Goal: Navigation & Orientation: Find specific page/section

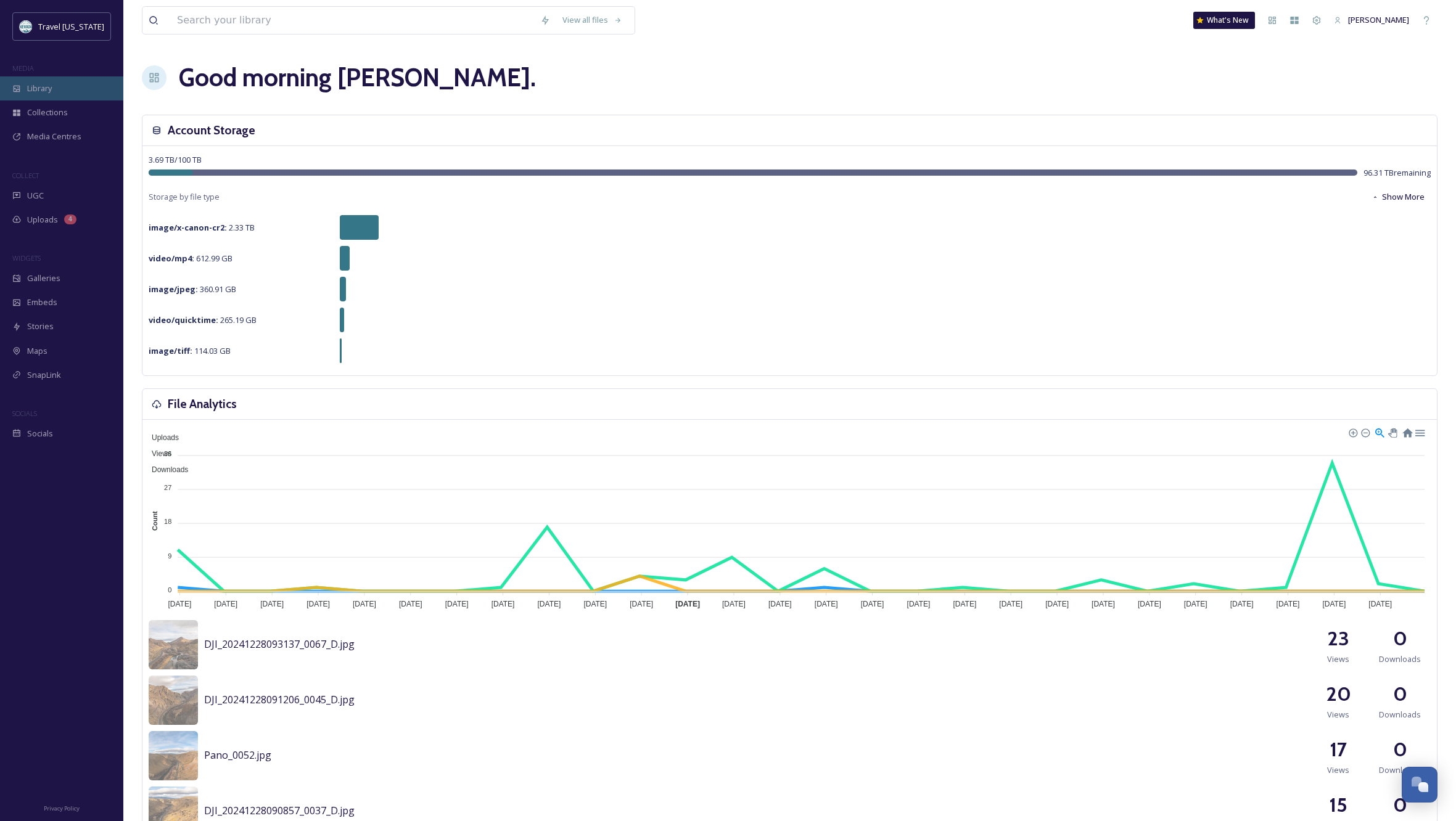
click at [33, 89] on span "Library" at bounding box center [40, 89] width 25 height 12
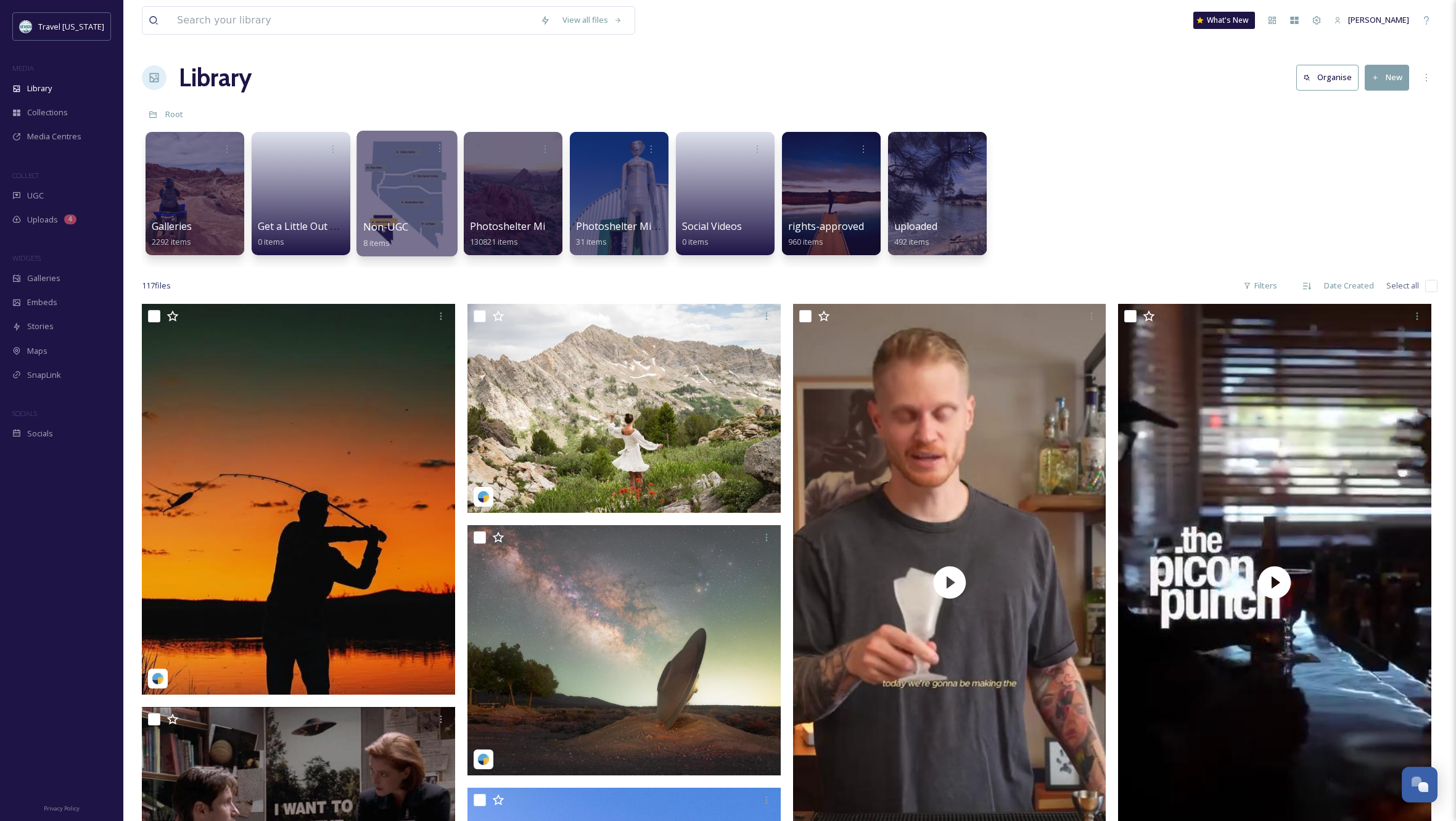
click at [408, 198] on div at bounding box center [406, 194] width 100 height 126
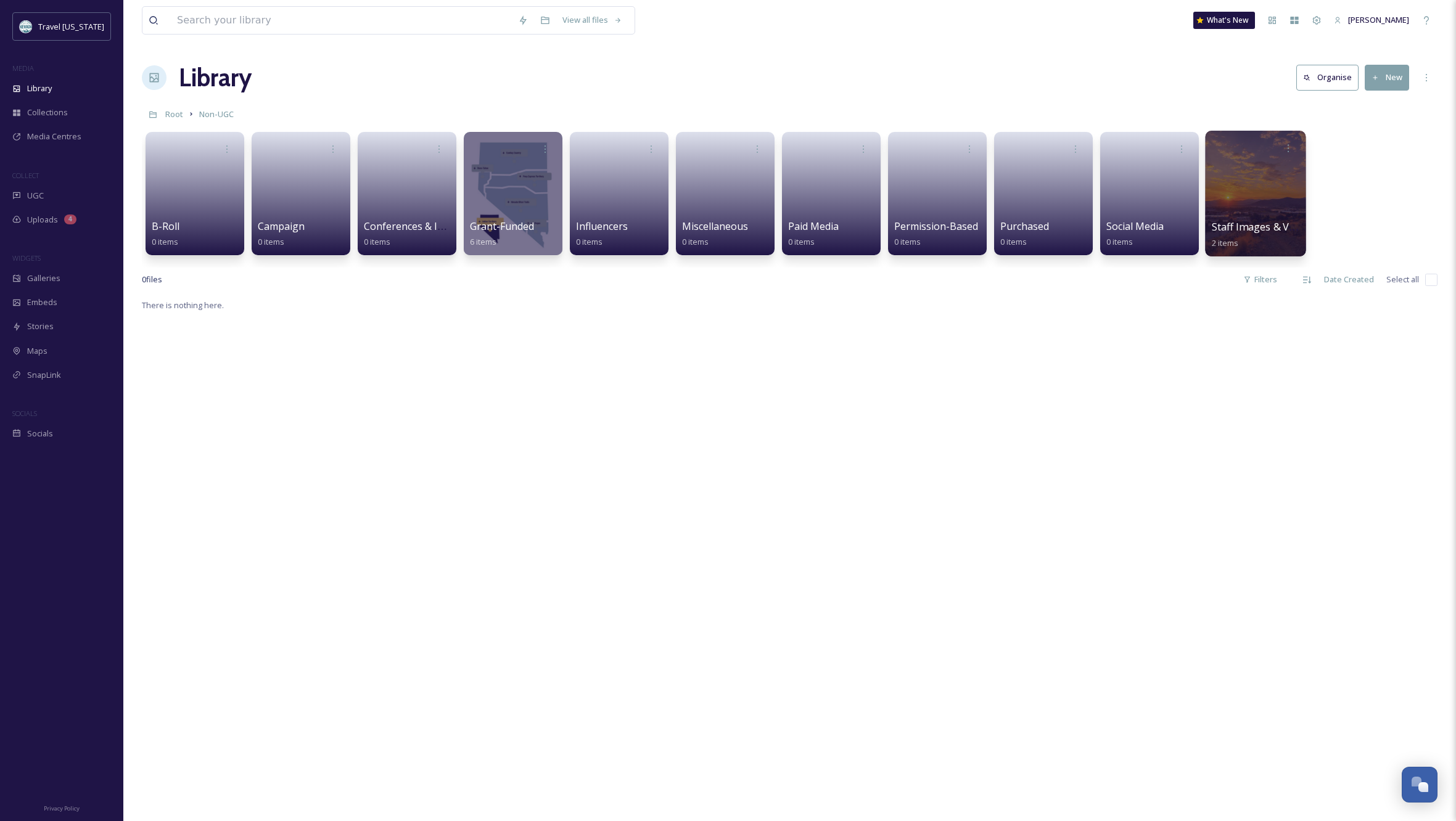
click at [1244, 227] on span "Staff Images & Video By Location" at bounding box center [1289, 227] width 155 height 14
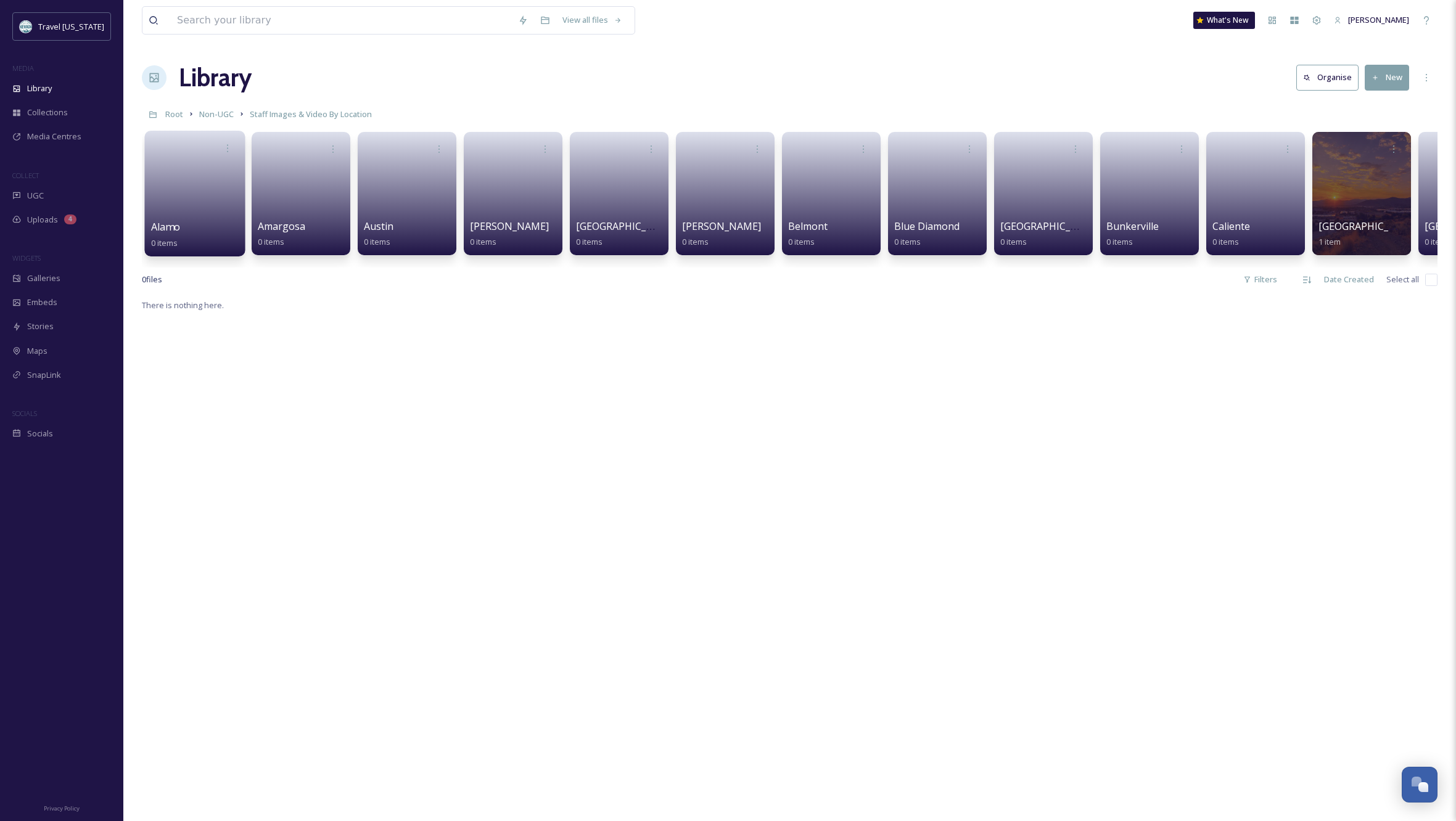
click at [170, 172] on link at bounding box center [195, 190] width 88 height 60
click at [223, 116] on span "Non-UGC" at bounding box center [216, 113] width 34 height 11
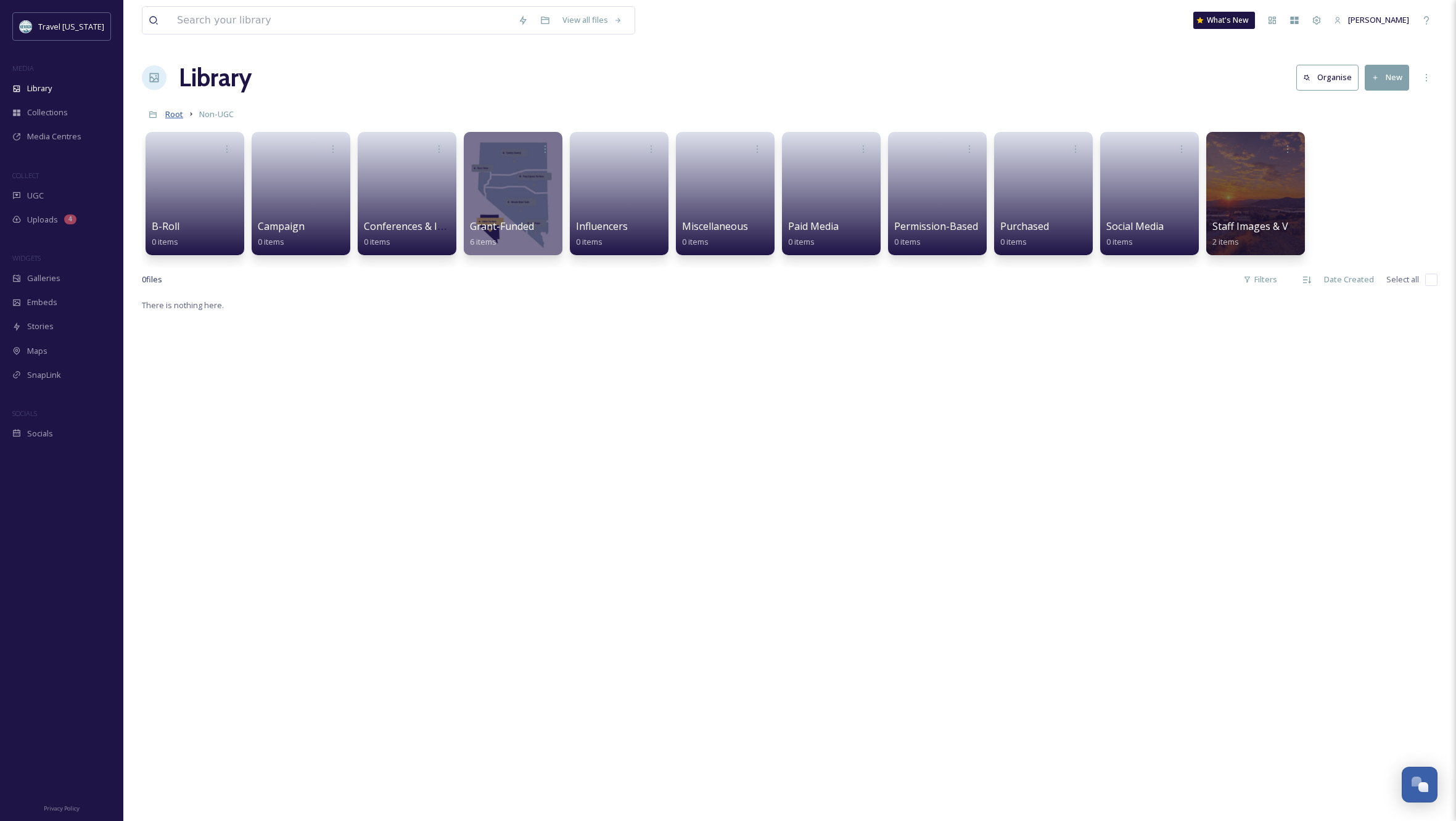
click at [176, 116] on span "Root" at bounding box center [174, 113] width 18 height 11
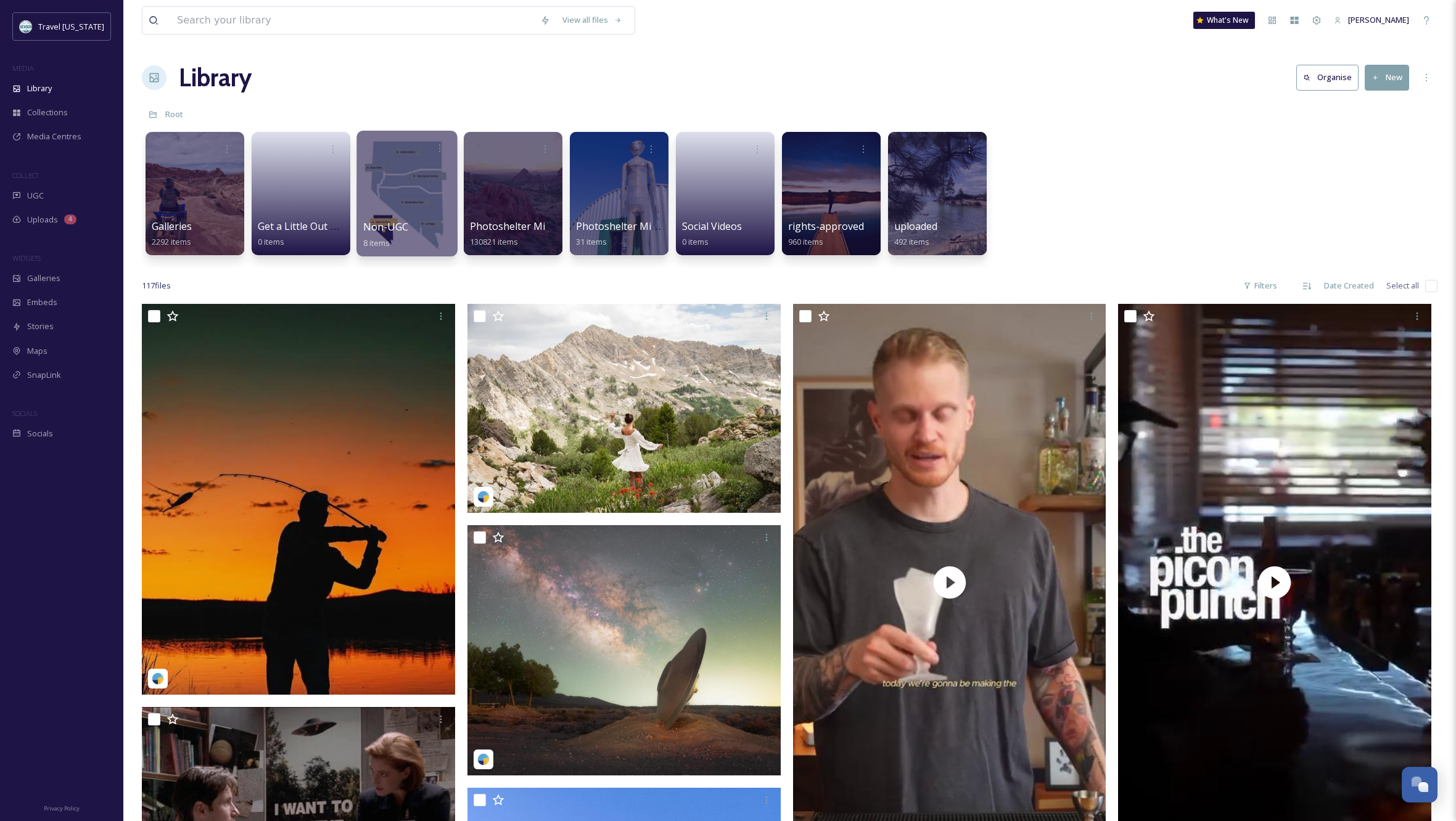
click at [408, 193] on div at bounding box center [406, 194] width 100 height 126
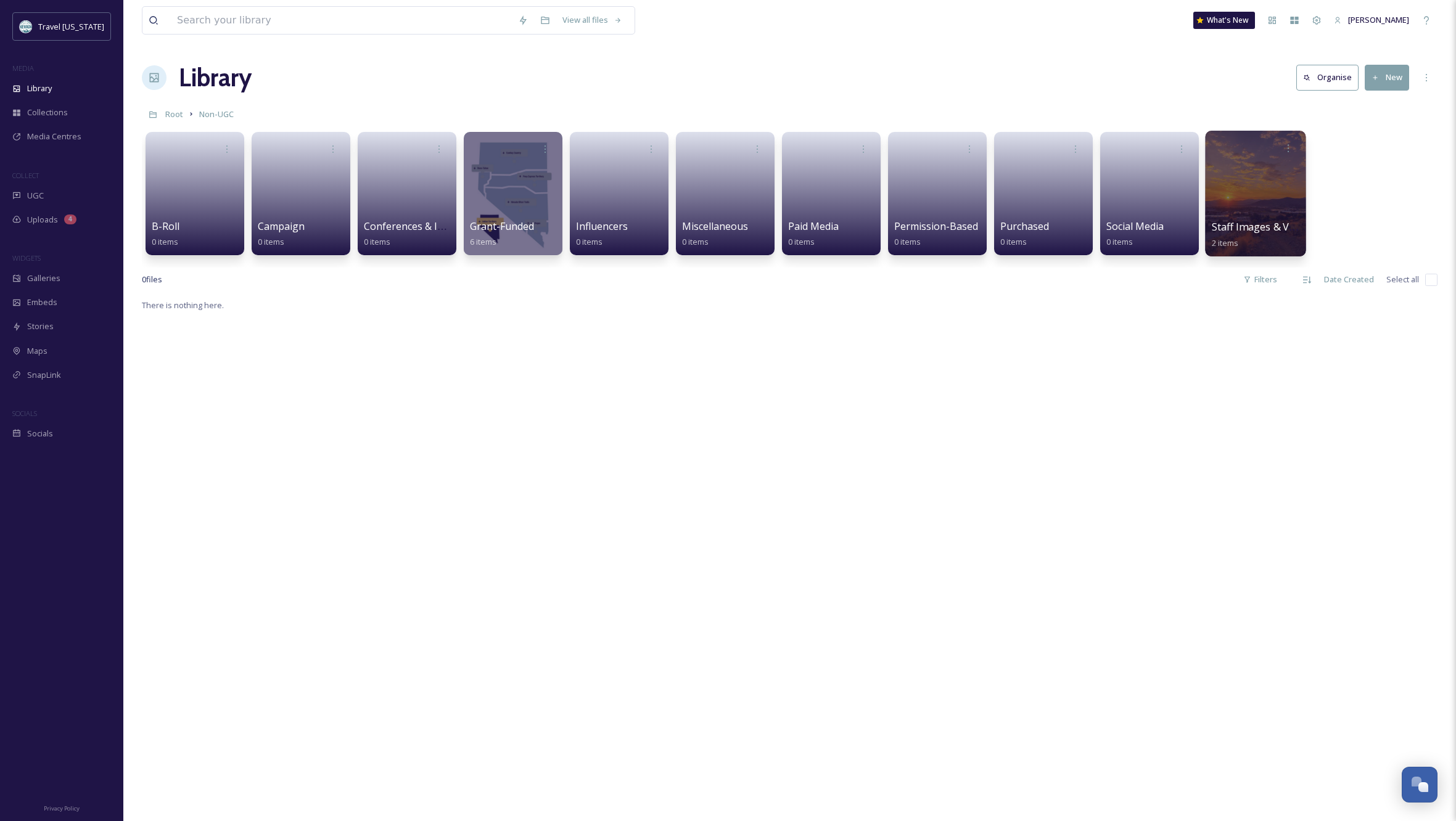
click at [1232, 191] on div at bounding box center [1255, 194] width 100 height 126
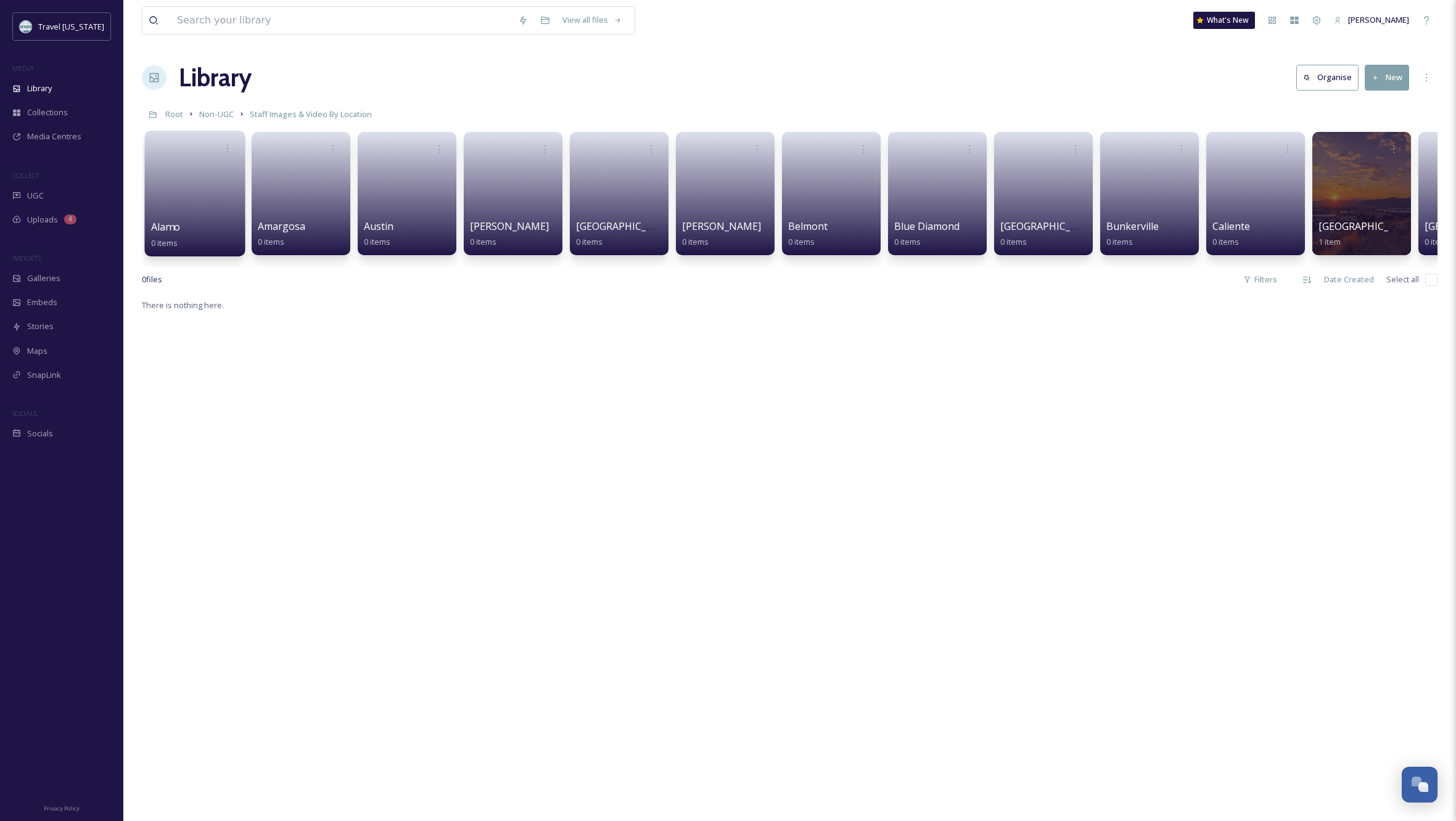
click at [213, 190] on link at bounding box center [195, 190] width 88 height 60
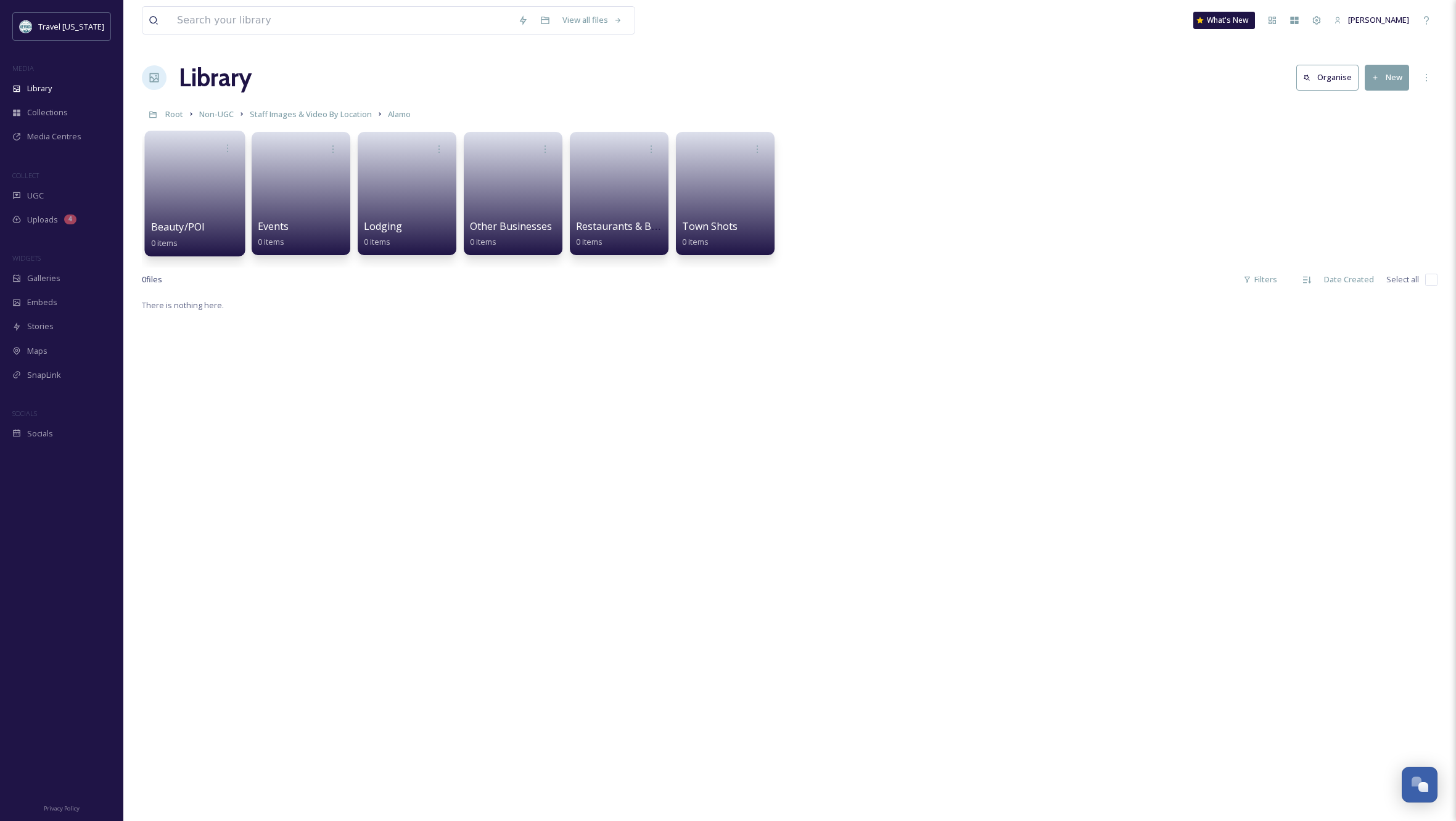
click at [189, 211] on link at bounding box center [195, 190] width 88 height 60
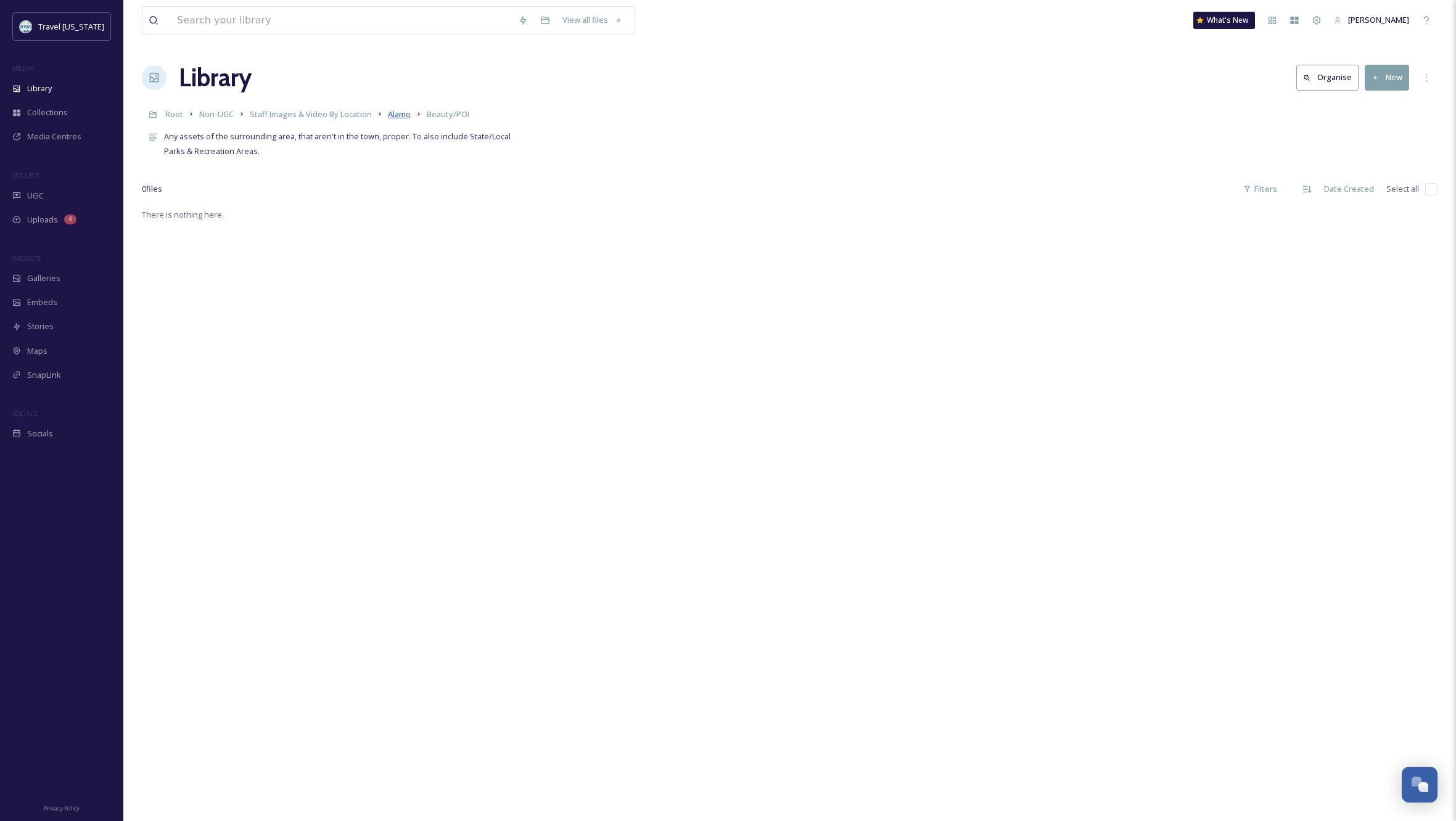
click at [404, 117] on span "Alamo" at bounding box center [399, 113] width 23 height 11
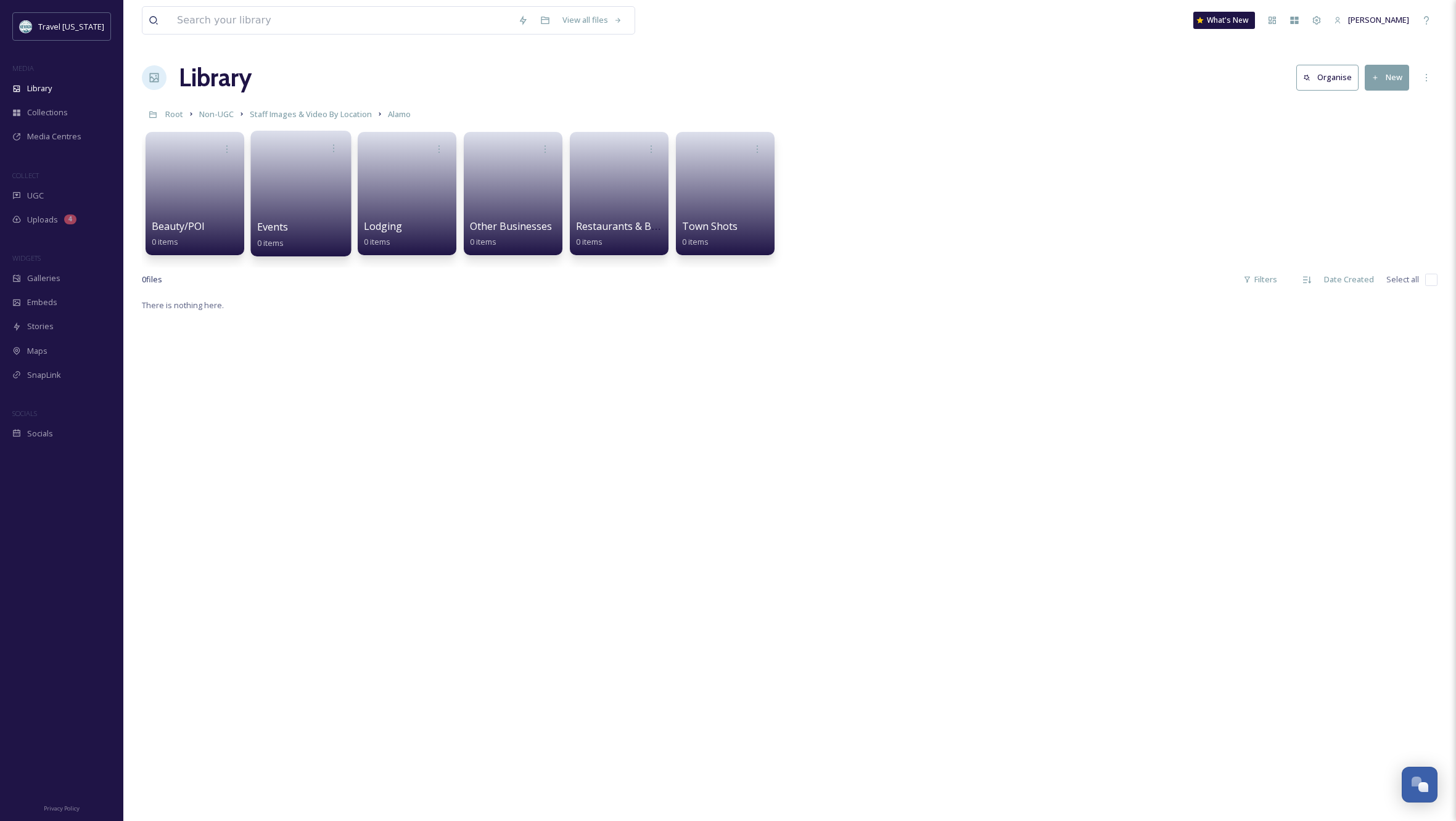
click at [300, 197] on link at bounding box center [301, 190] width 88 height 60
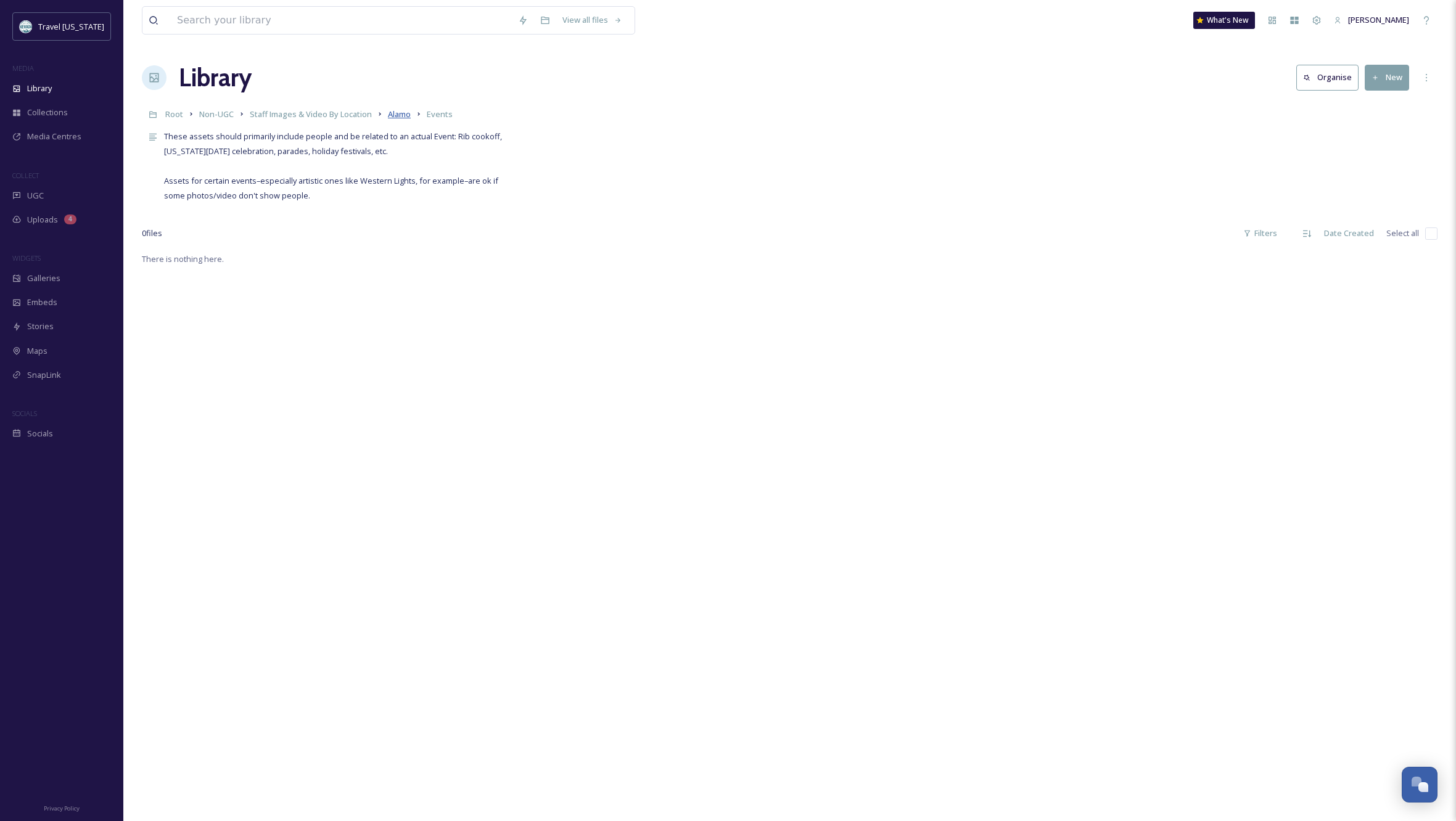
click at [400, 112] on span "Alamo" at bounding box center [399, 113] width 23 height 11
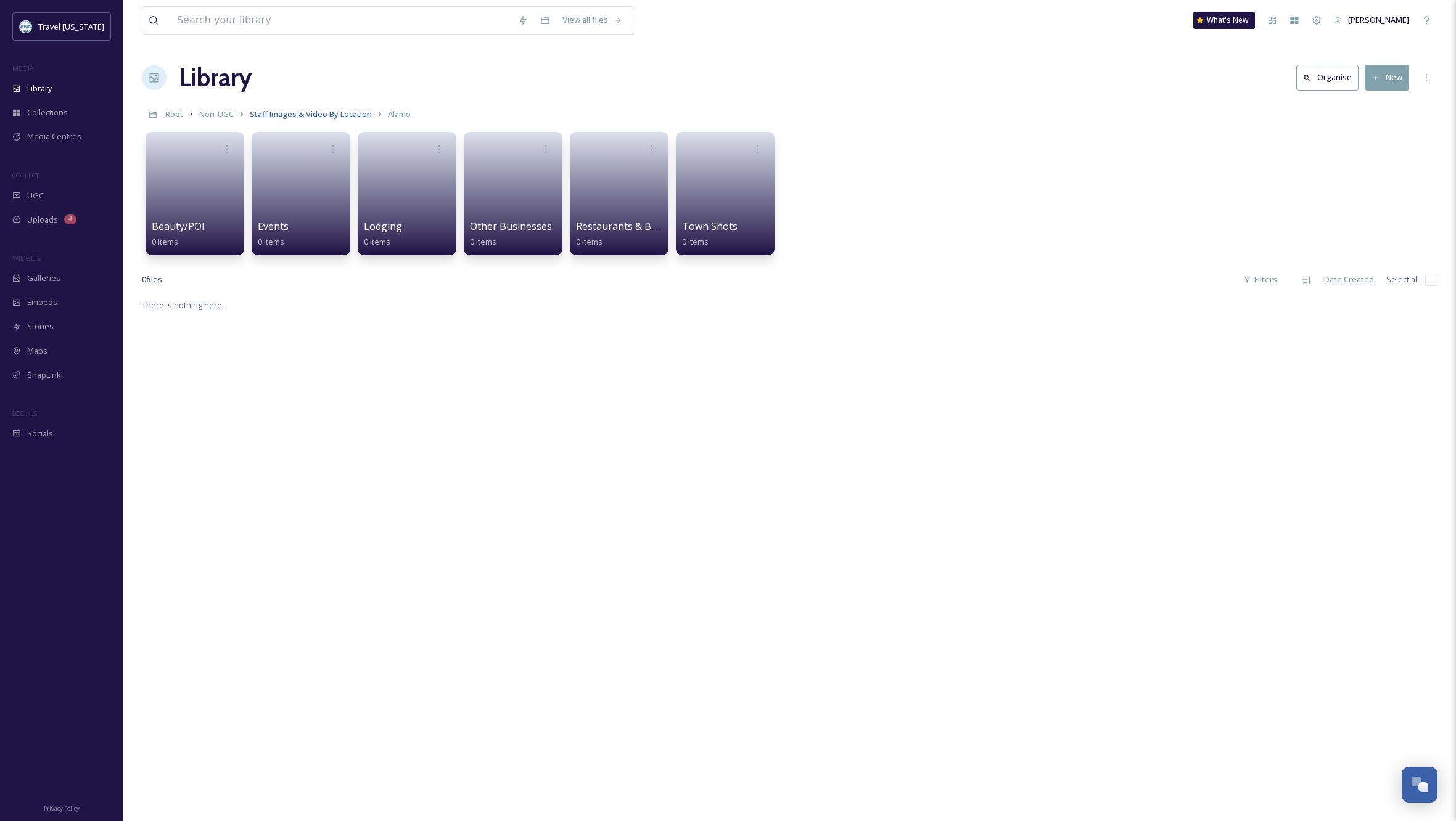
click at [341, 113] on span "Staff Images & Video By Location" at bounding box center [310, 113] width 122 height 11
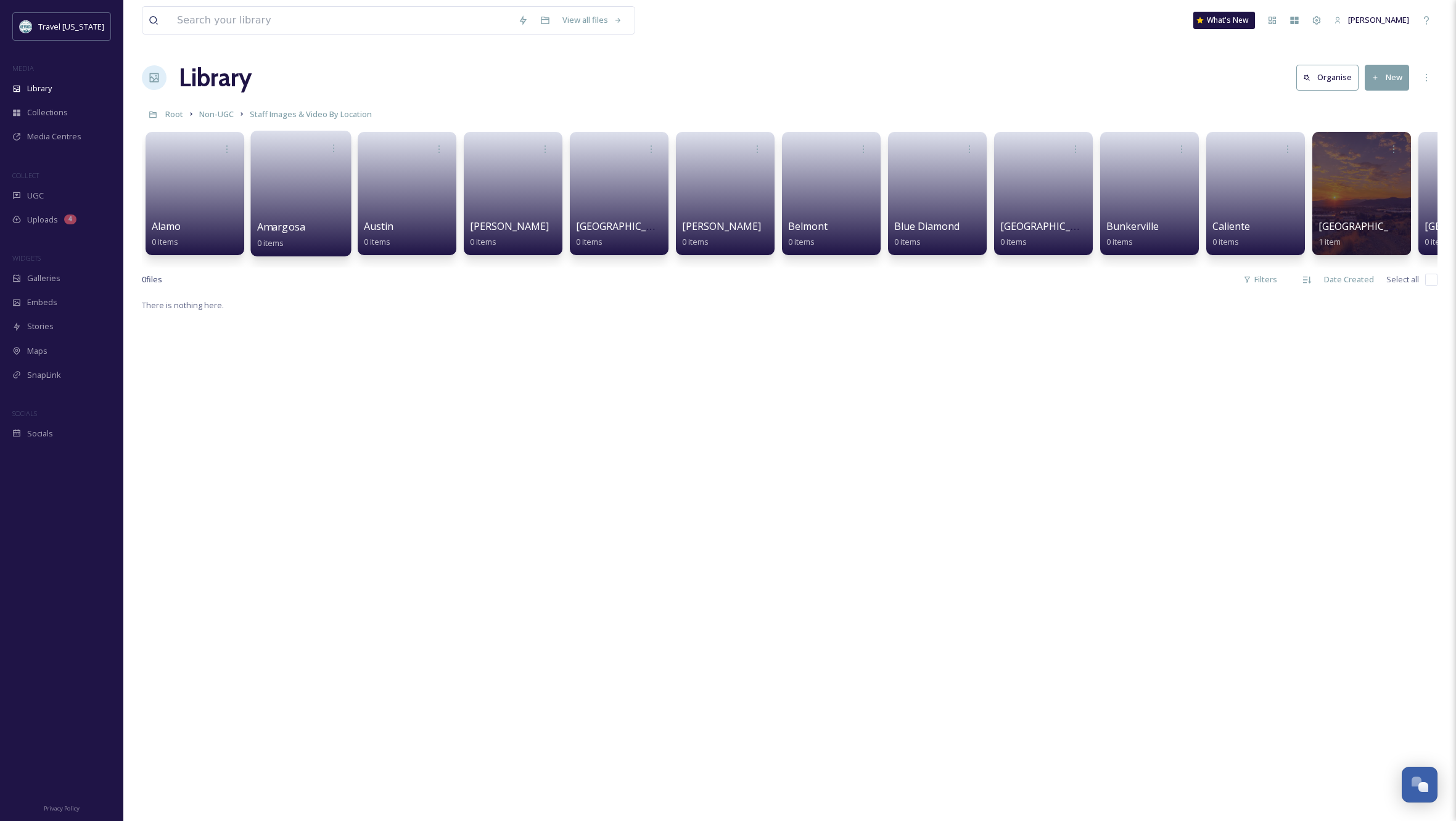
click at [294, 181] on link at bounding box center [301, 190] width 88 height 60
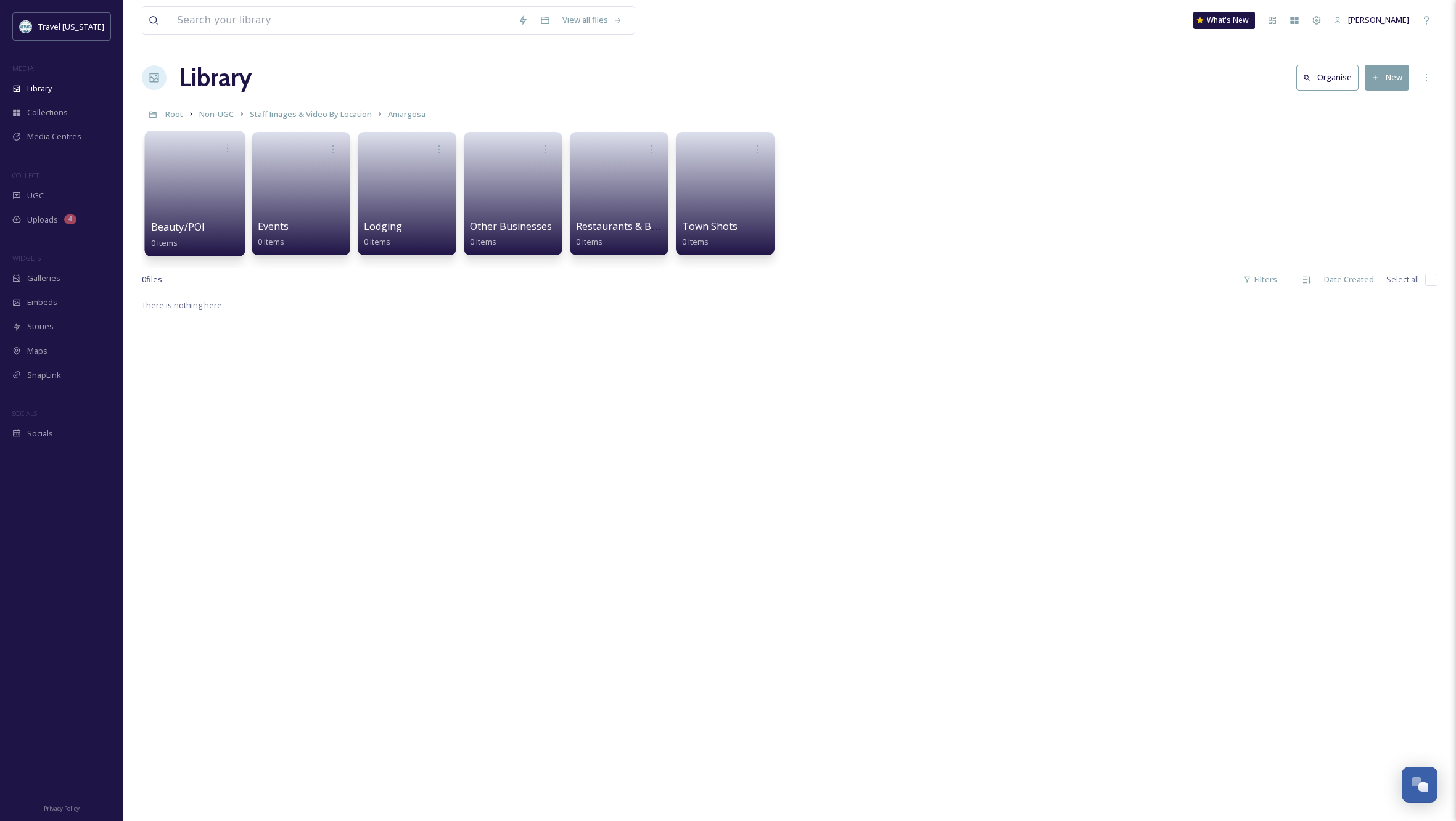
click at [173, 205] on link at bounding box center [195, 190] width 88 height 60
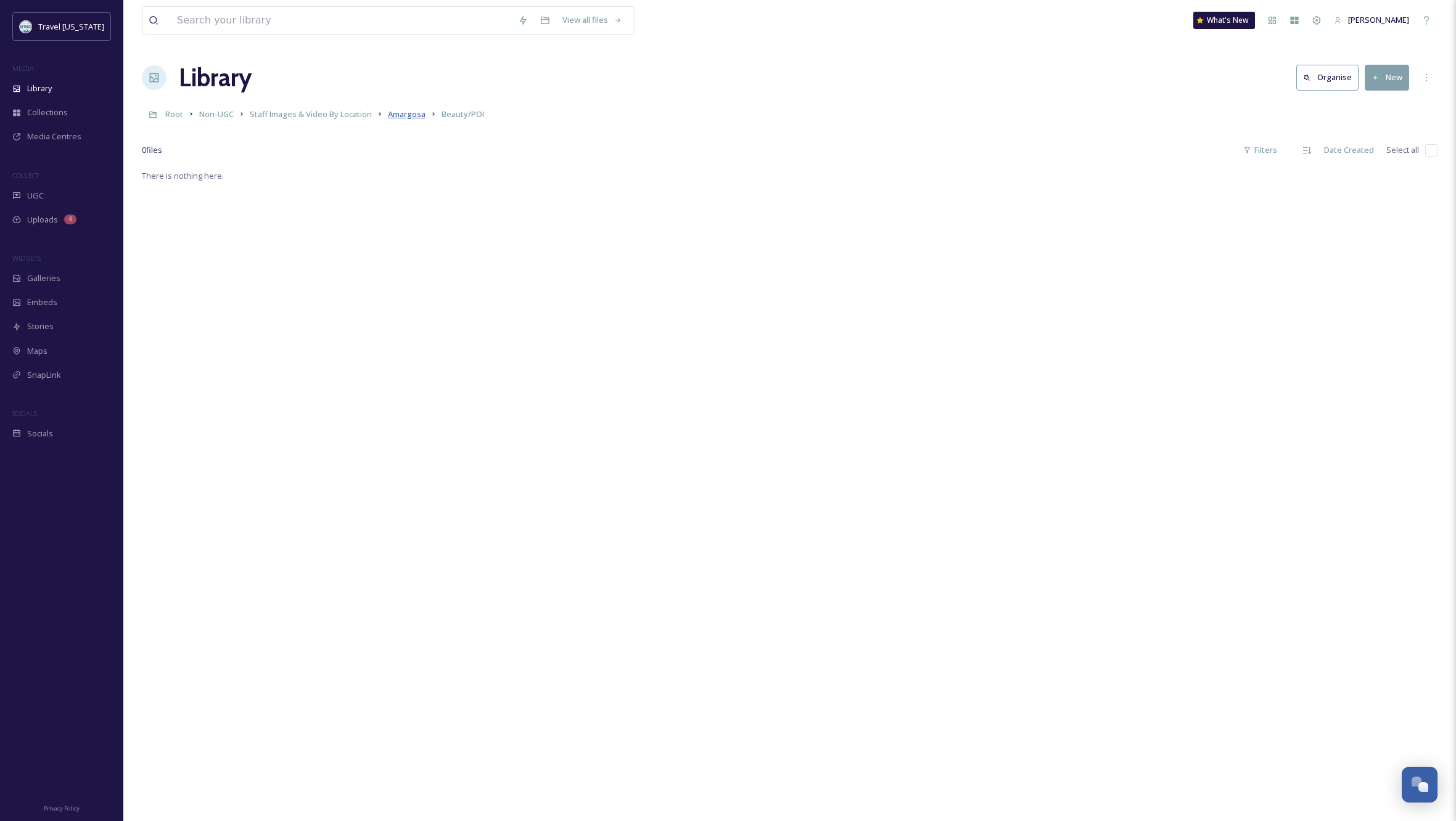
click at [401, 116] on span "Amargosa" at bounding box center [406, 113] width 37 height 11
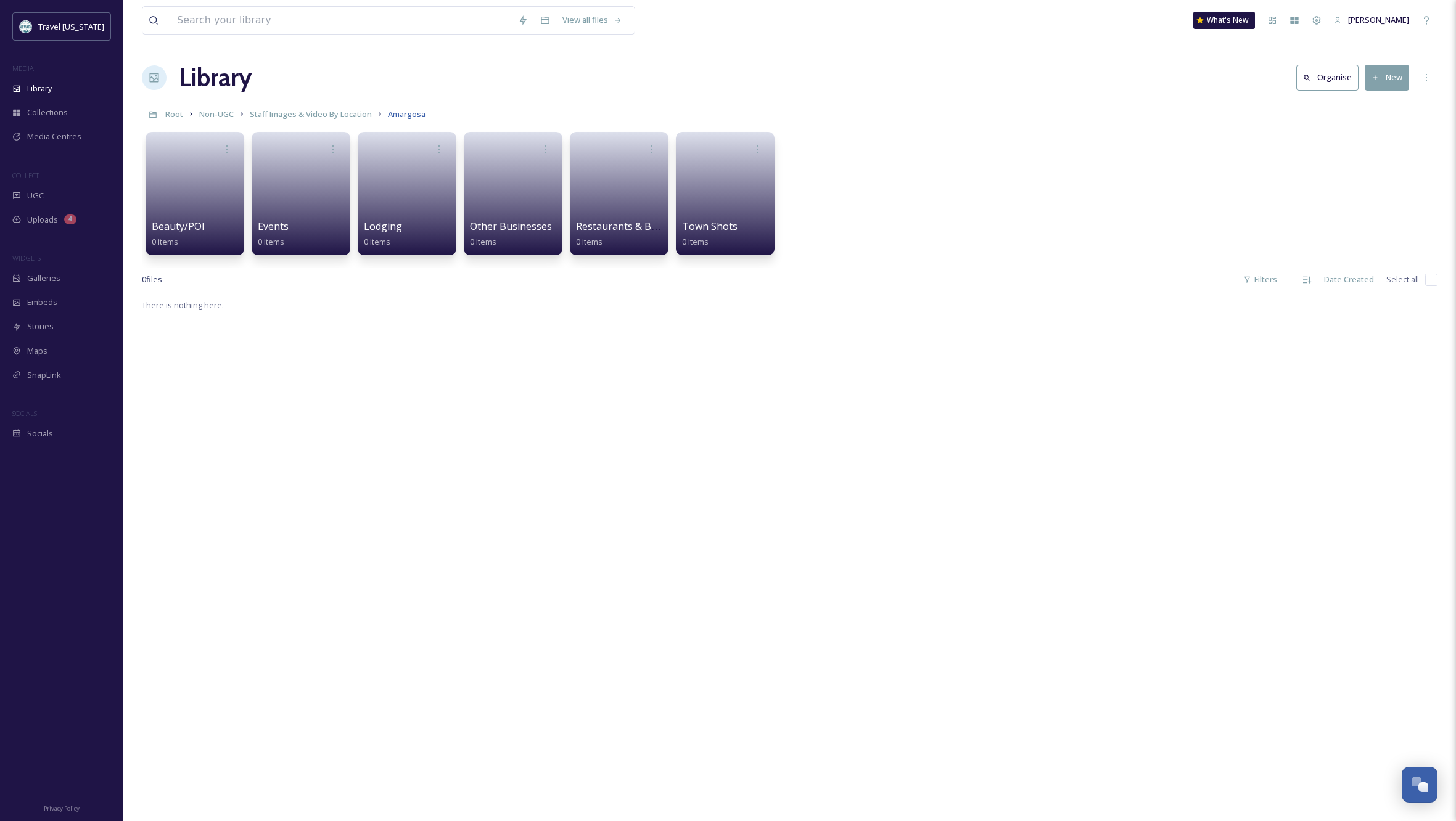
click at [403, 114] on span "Amargosa" at bounding box center [406, 113] width 37 height 11
click at [343, 119] on span "Staff Images & Video By Location" at bounding box center [310, 113] width 122 height 11
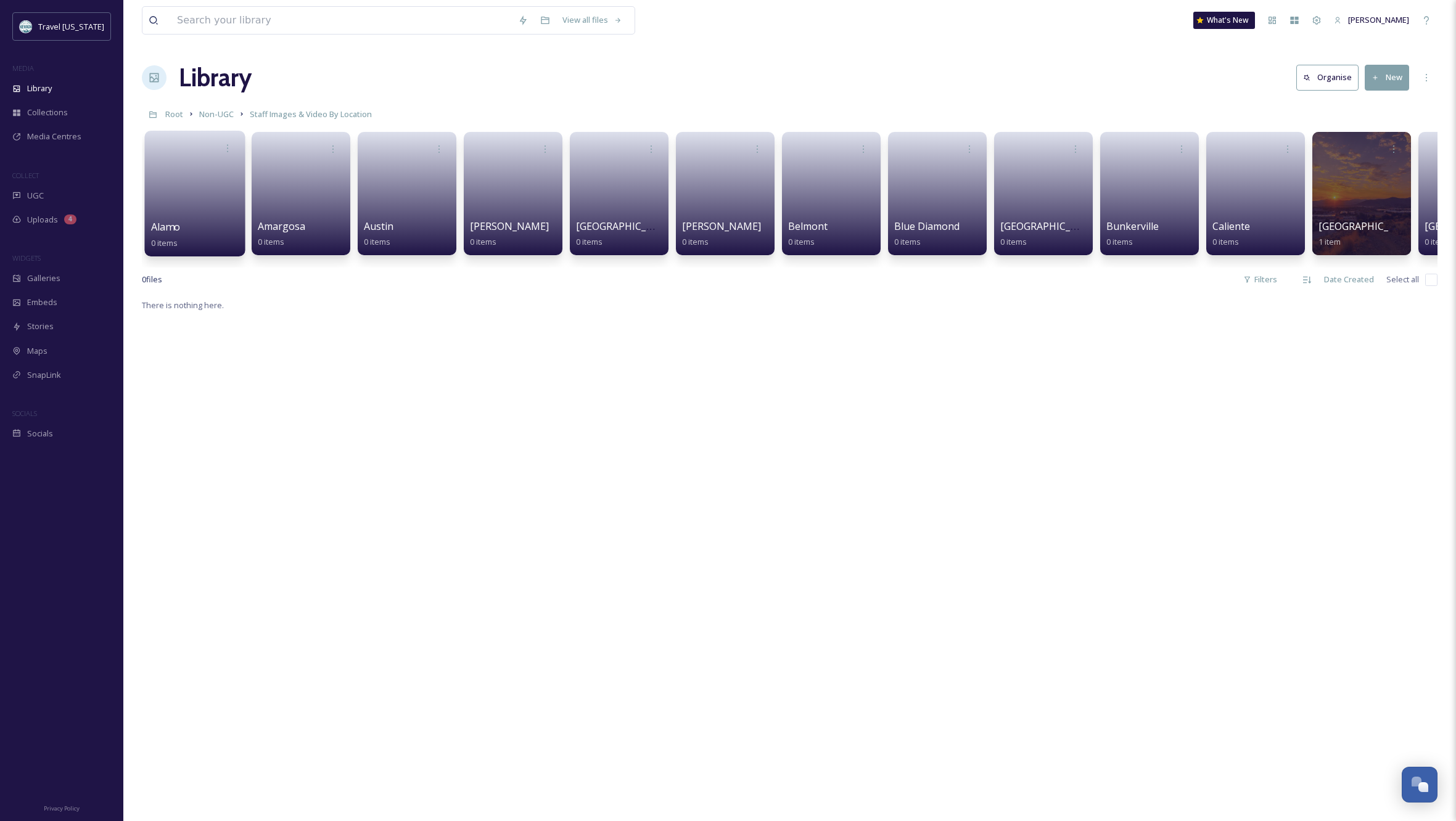
click at [172, 221] on span "Alamo" at bounding box center [165, 227] width 29 height 14
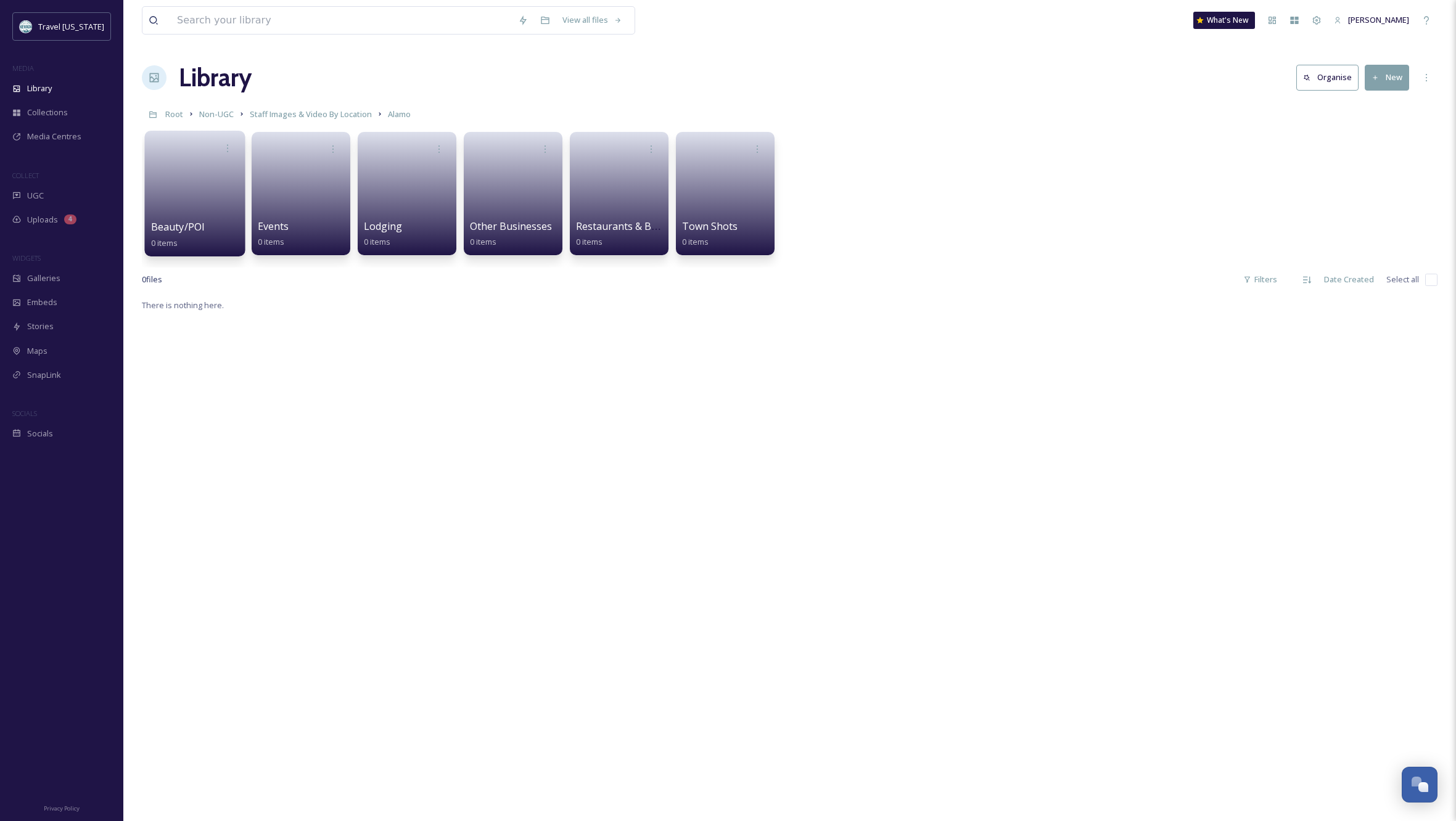
click at [177, 217] on link at bounding box center [195, 190] width 88 height 60
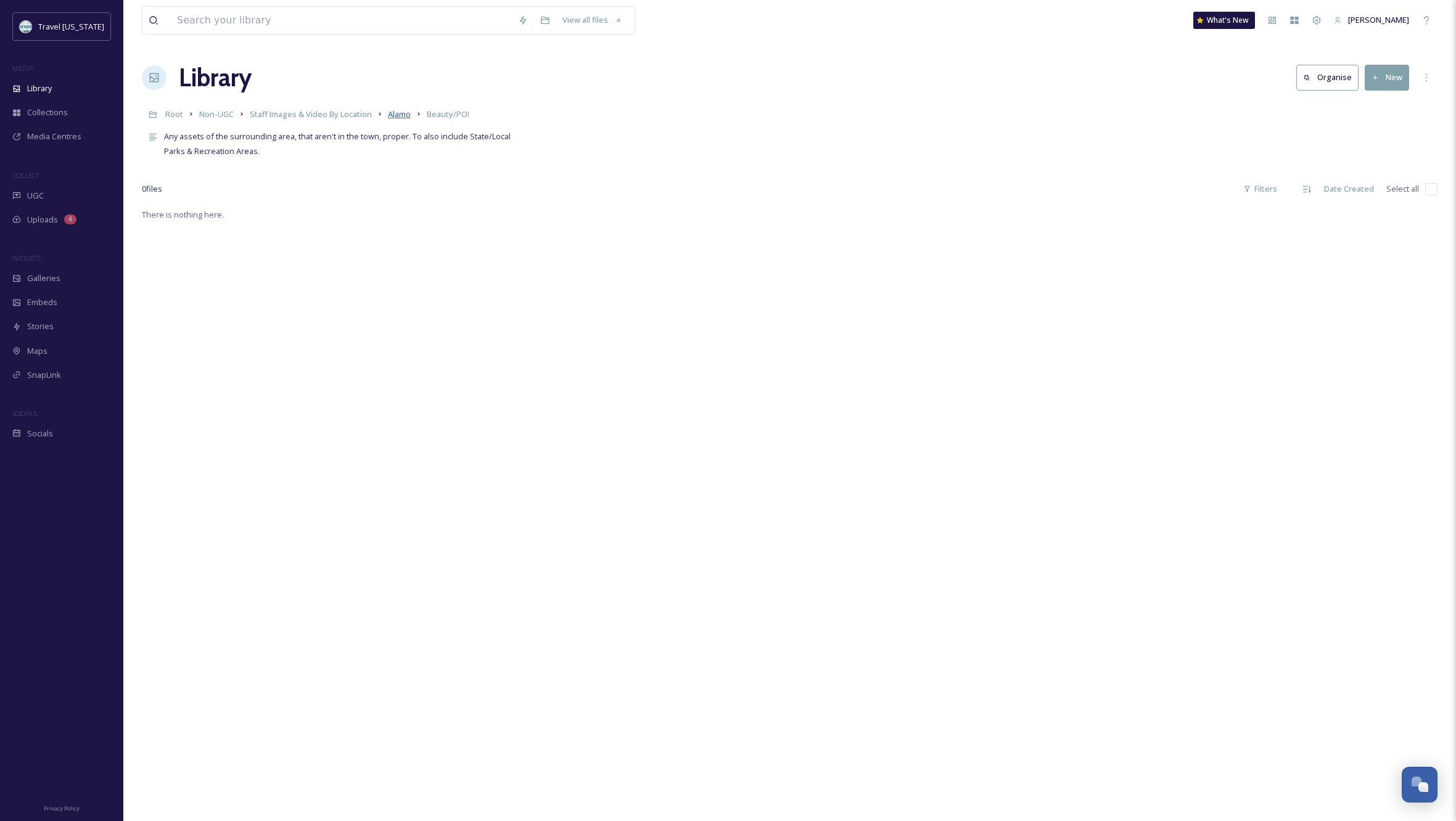
click at [395, 110] on span "Alamo" at bounding box center [399, 113] width 23 height 11
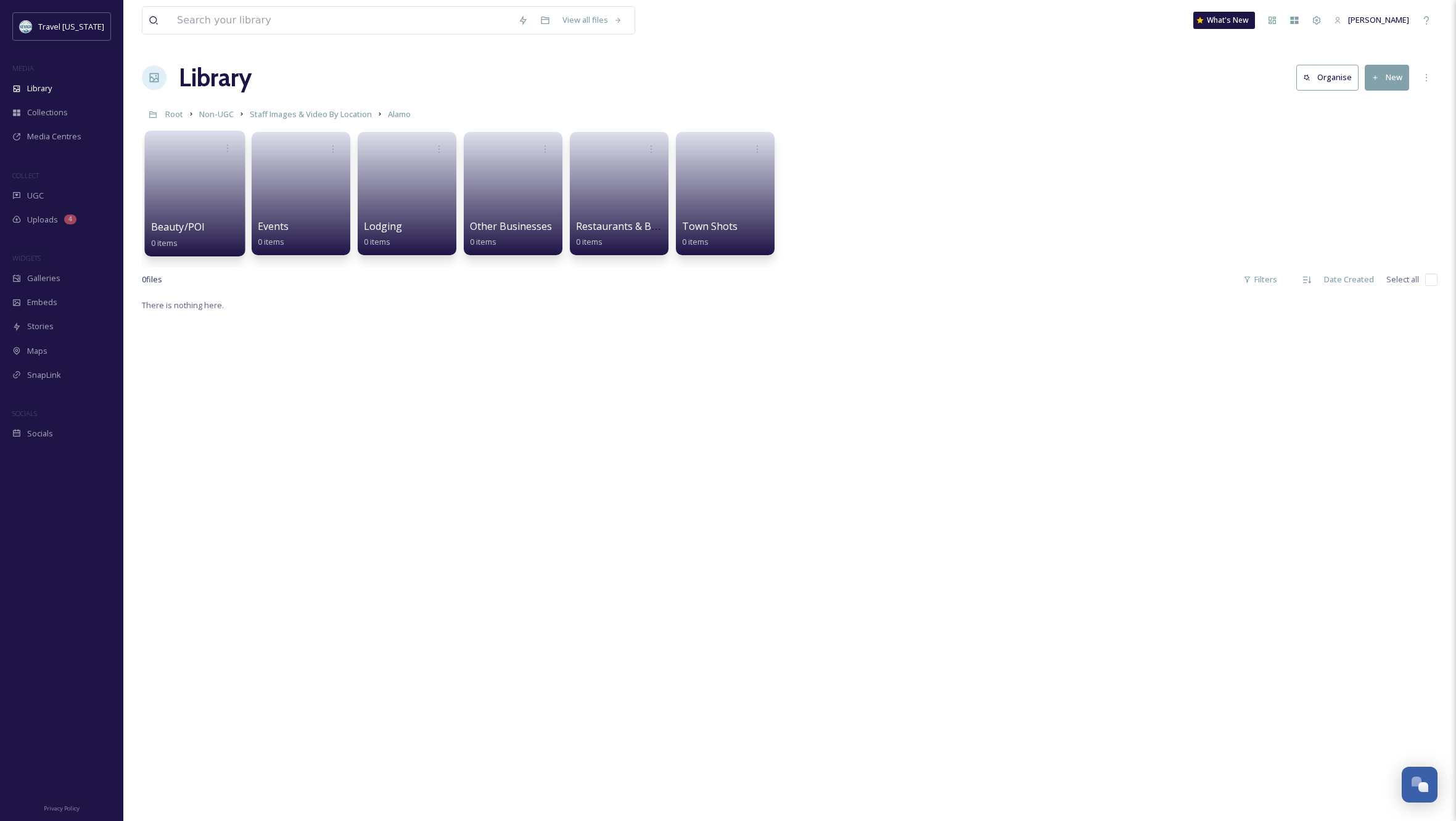
click at [195, 220] on link at bounding box center [195, 190] width 88 height 60
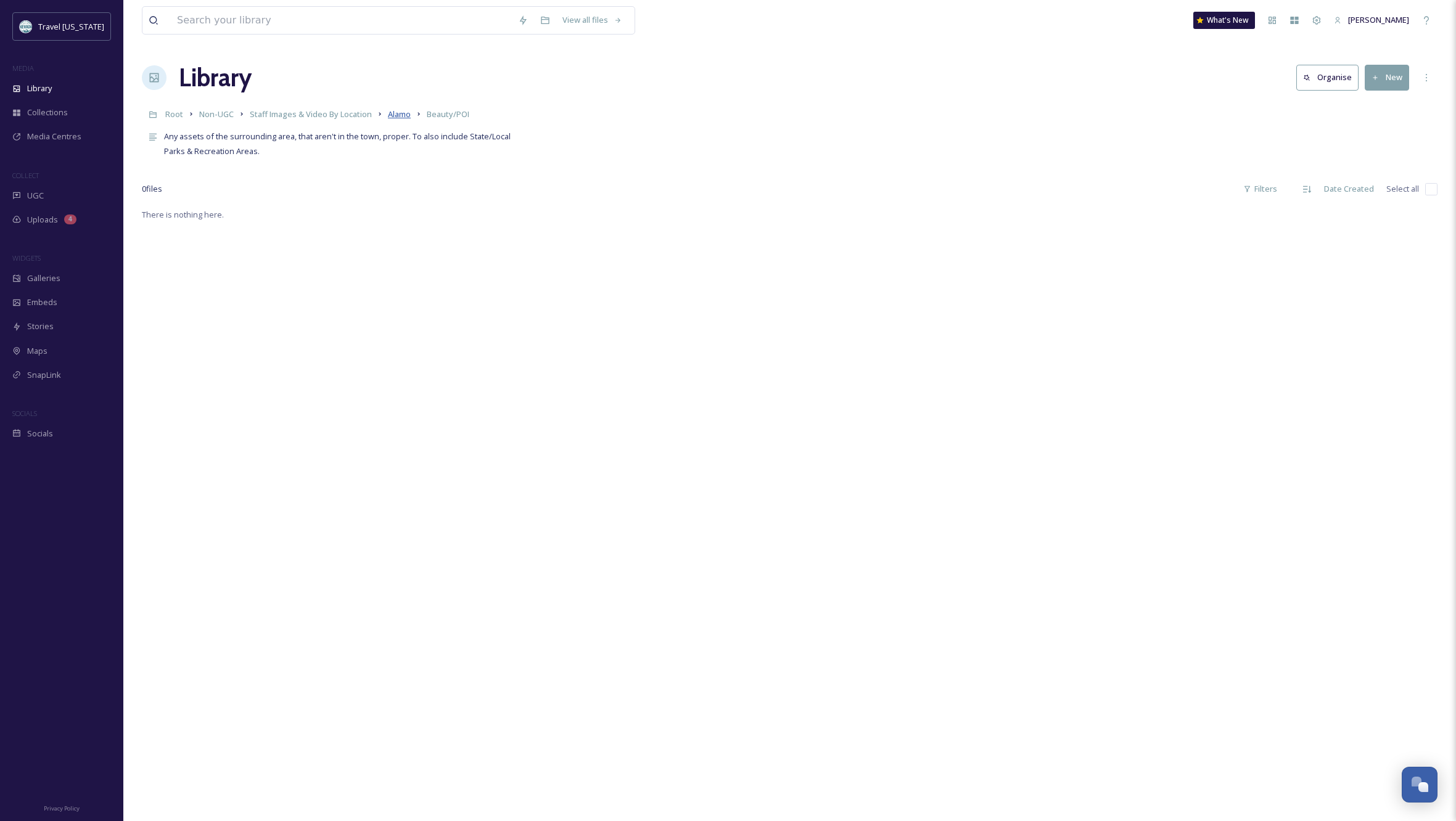
click at [397, 116] on span "Alamo" at bounding box center [399, 113] width 23 height 11
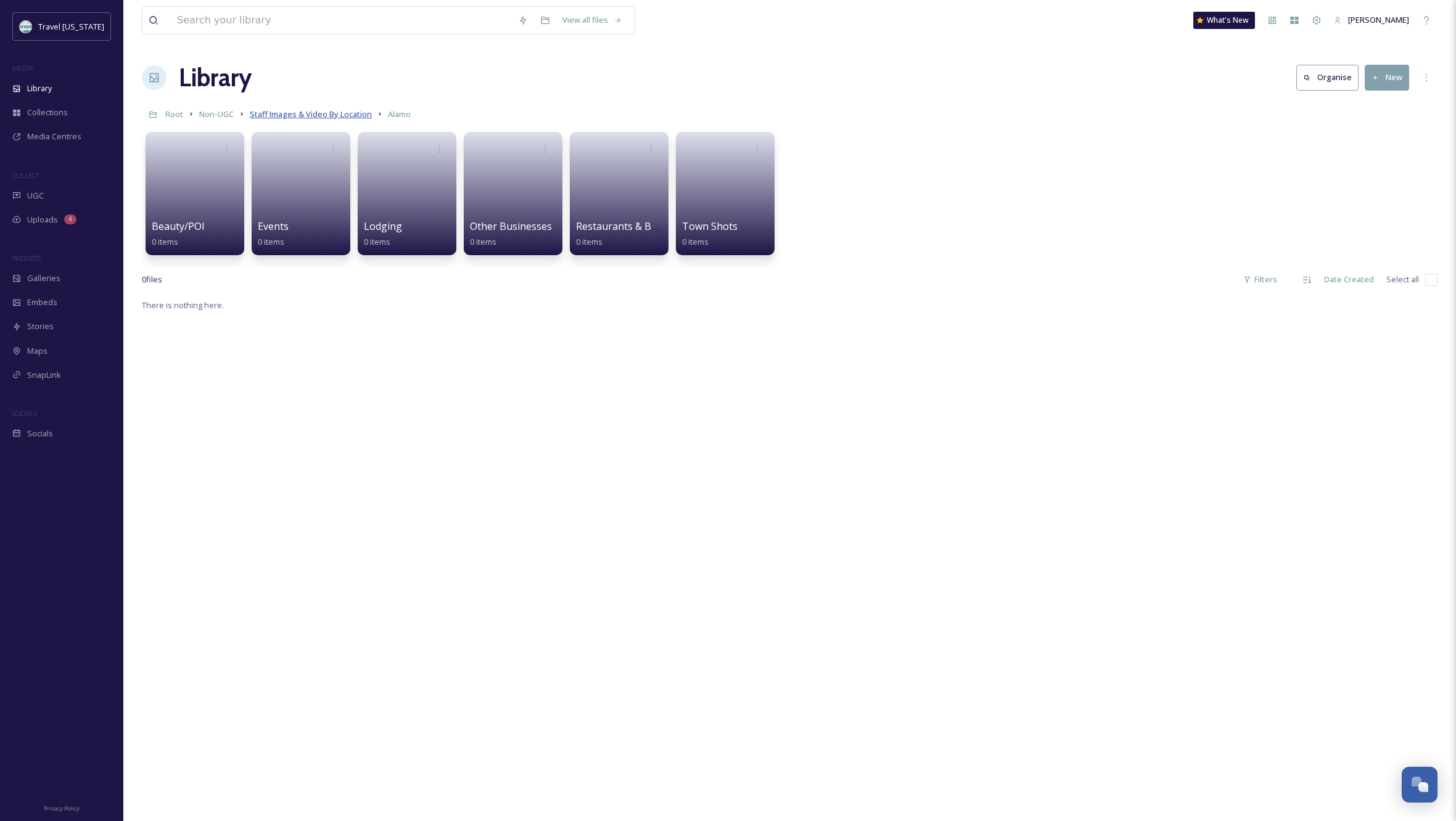
click at [281, 113] on span "Staff Images & Video By Location" at bounding box center [310, 113] width 122 height 11
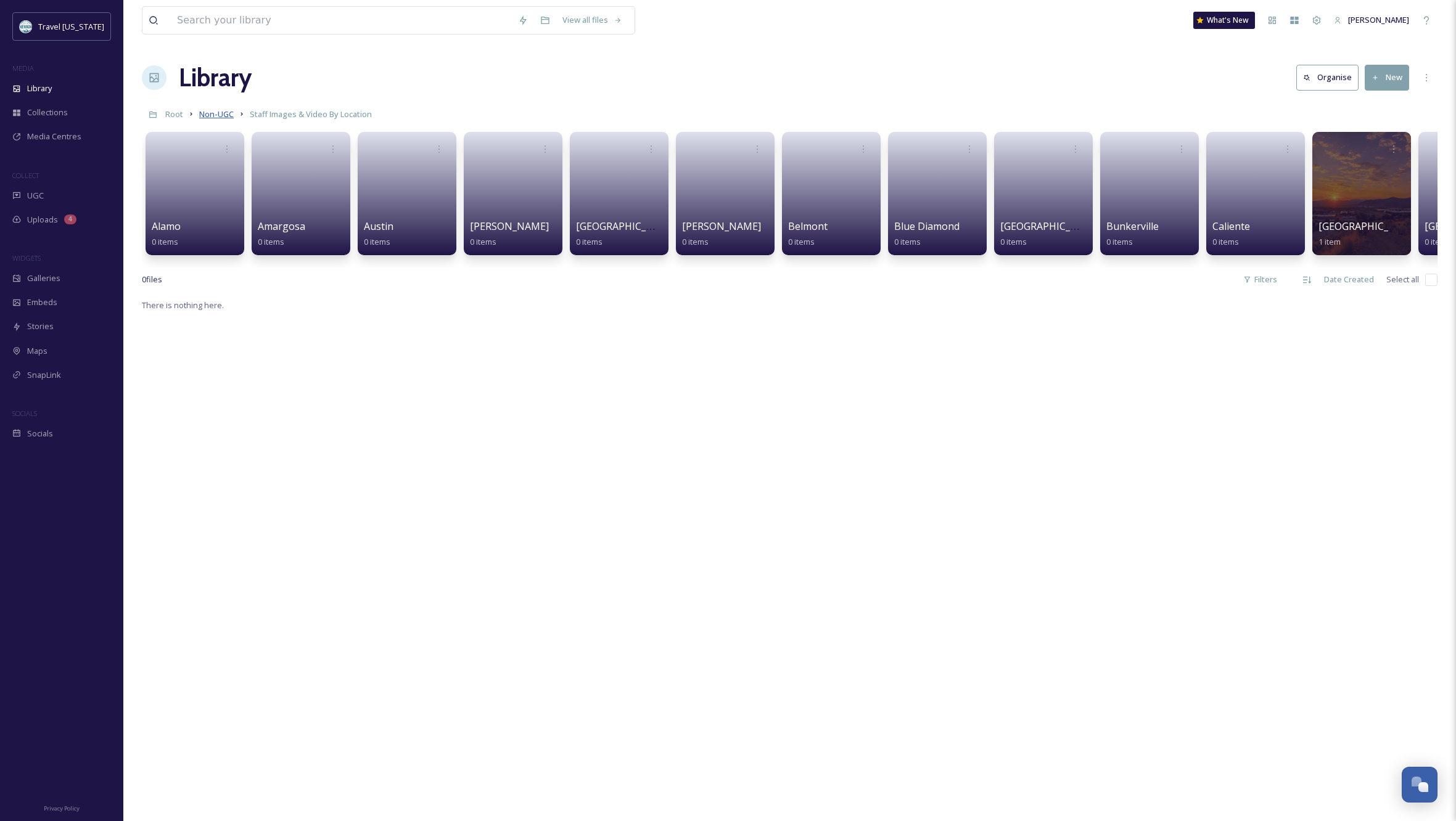
click at [217, 112] on span "Non-UGC" at bounding box center [216, 113] width 34 height 11
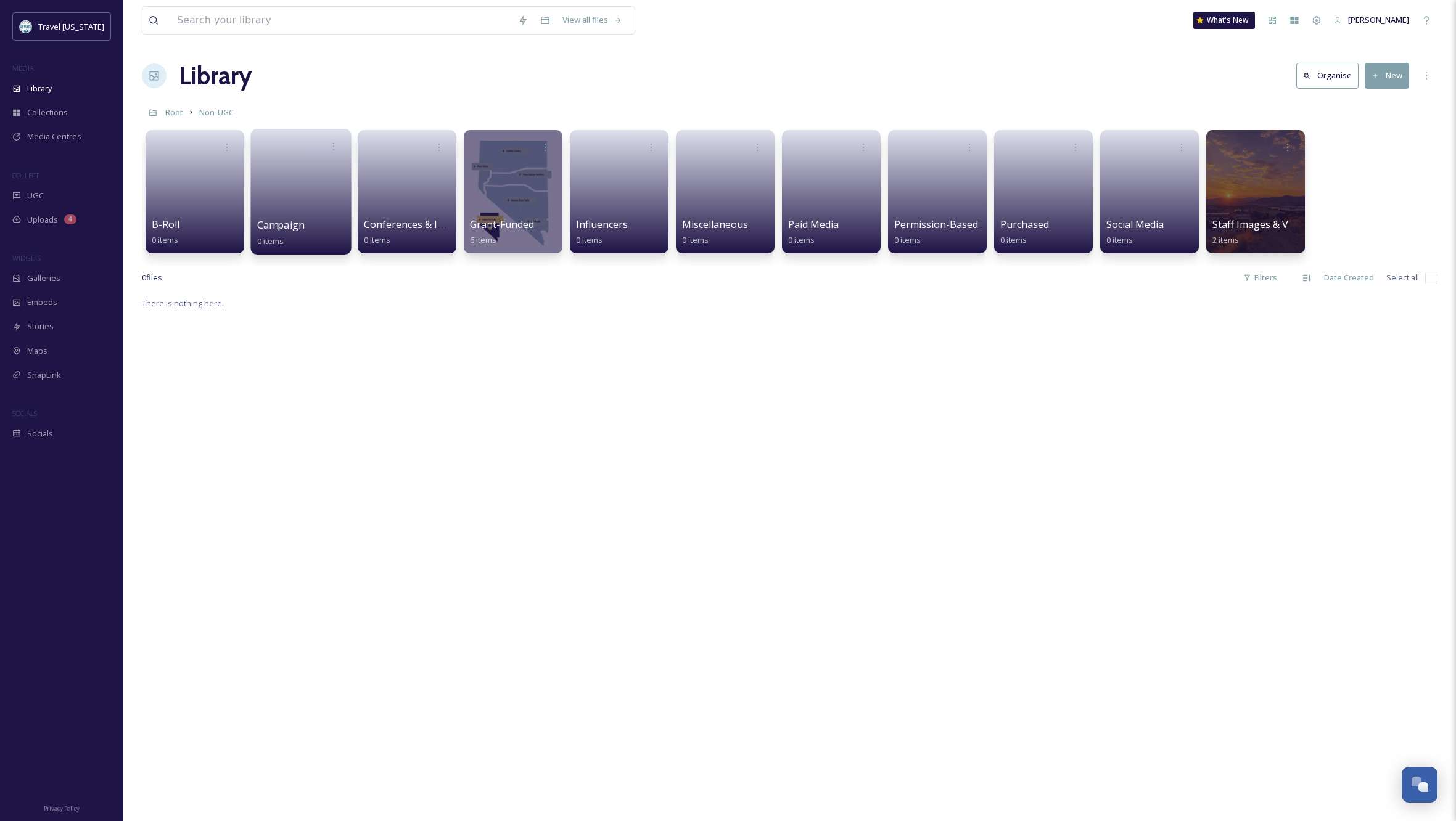
scroll to position [2, 0]
click at [74, 135] on span "Media Centres" at bounding box center [54, 137] width 54 height 12
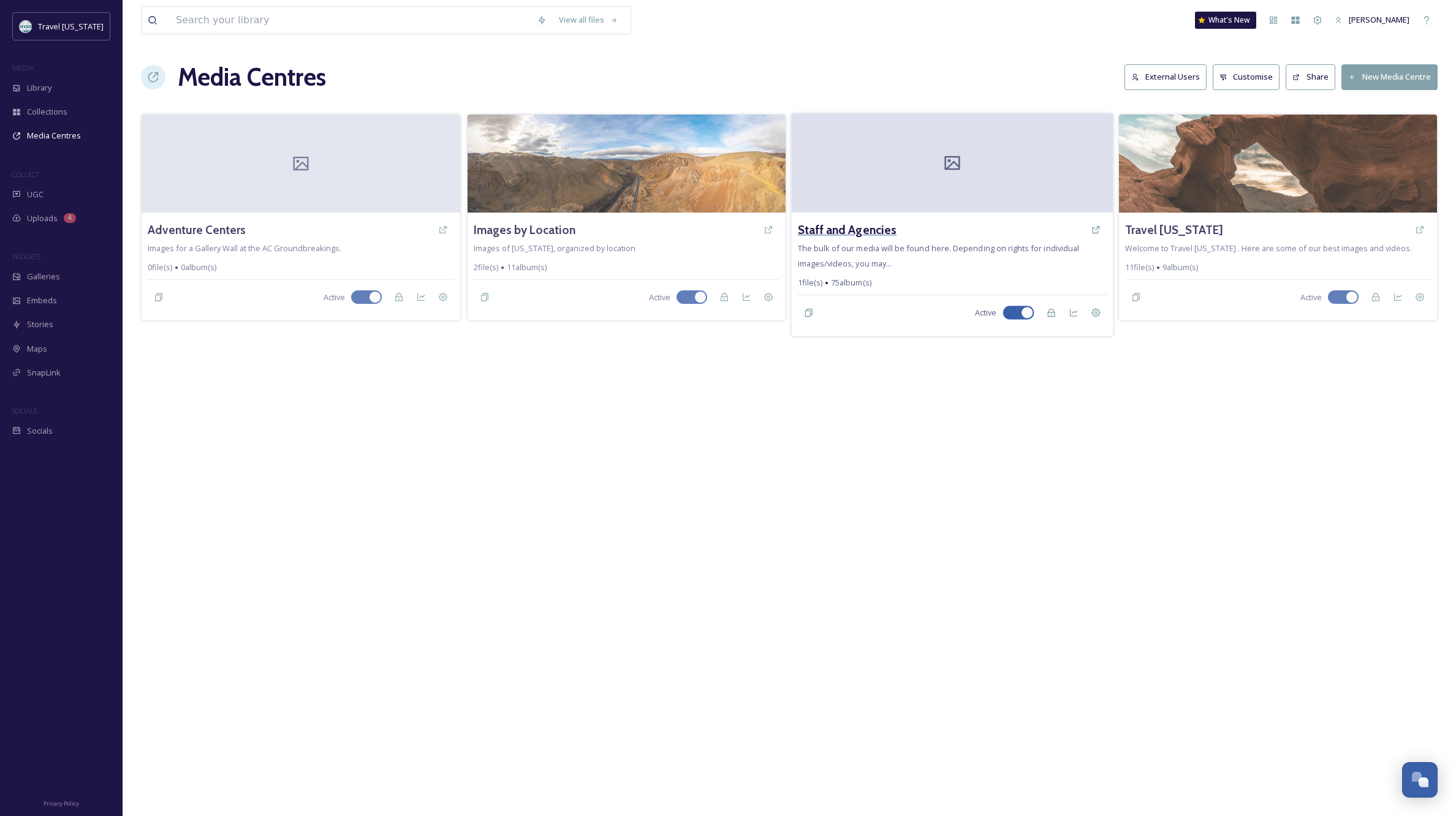
click at [814, 231] on h3 "Staff and Agencies" at bounding box center [848, 230] width 99 height 17
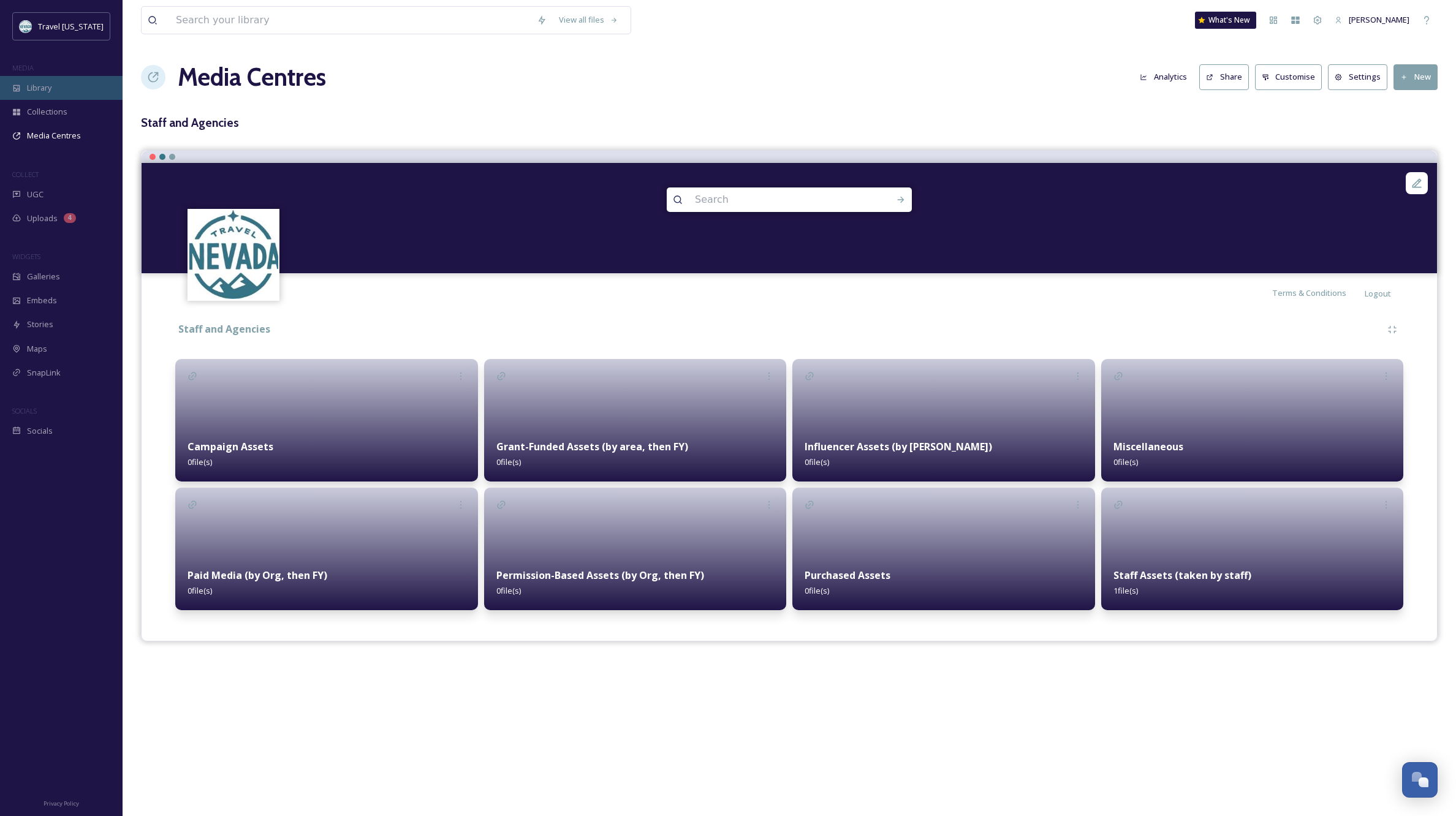
click at [41, 91] on span "Library" at bounding box center [39, 88] width 25 height 12
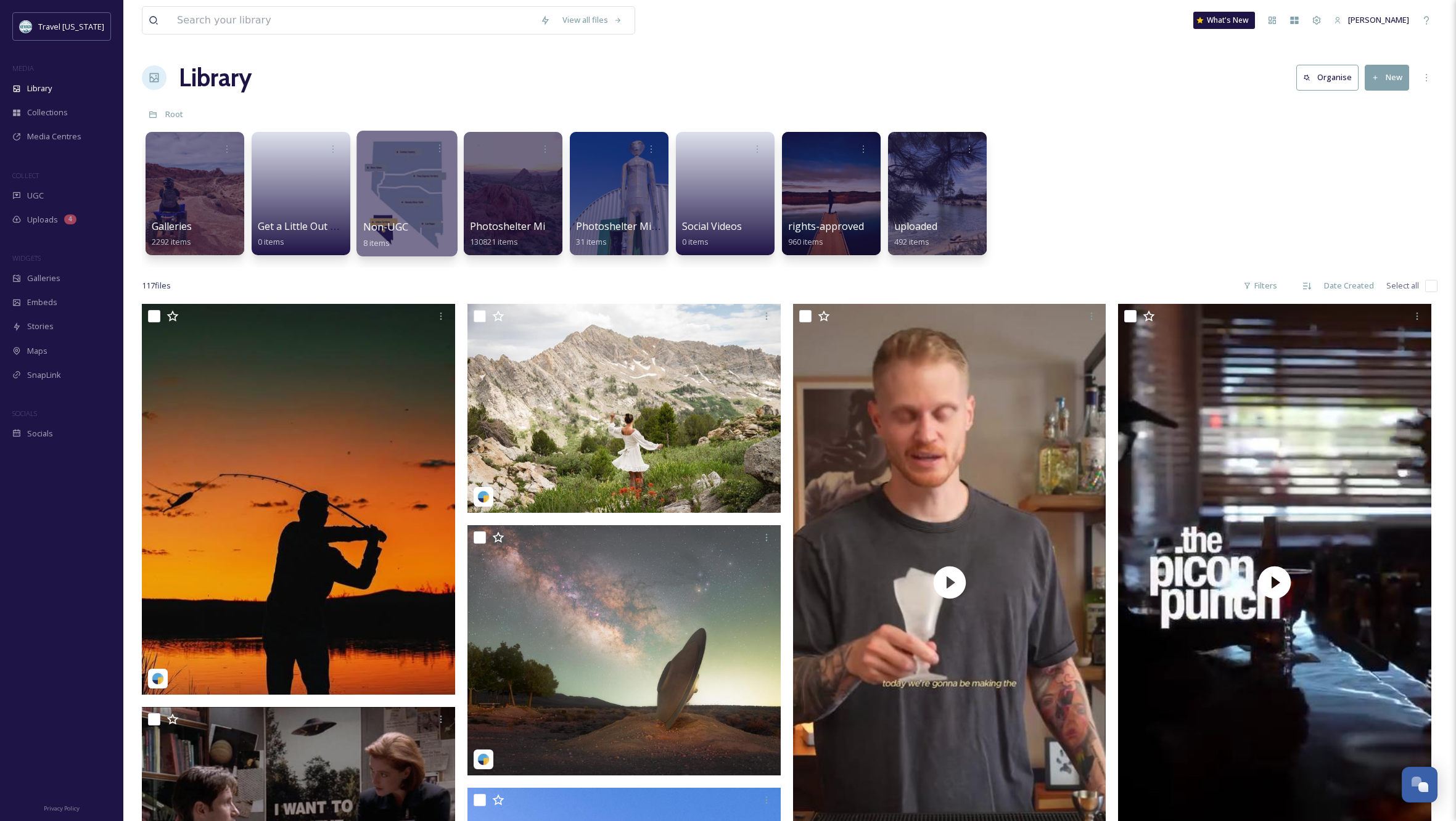
click at [420, 225] on div "Non-UGC 8 items" at bounding box center [407, 235] width 88 height 31
click at [401, 186] on div at bounding box center [406, 194] width 100 height 126
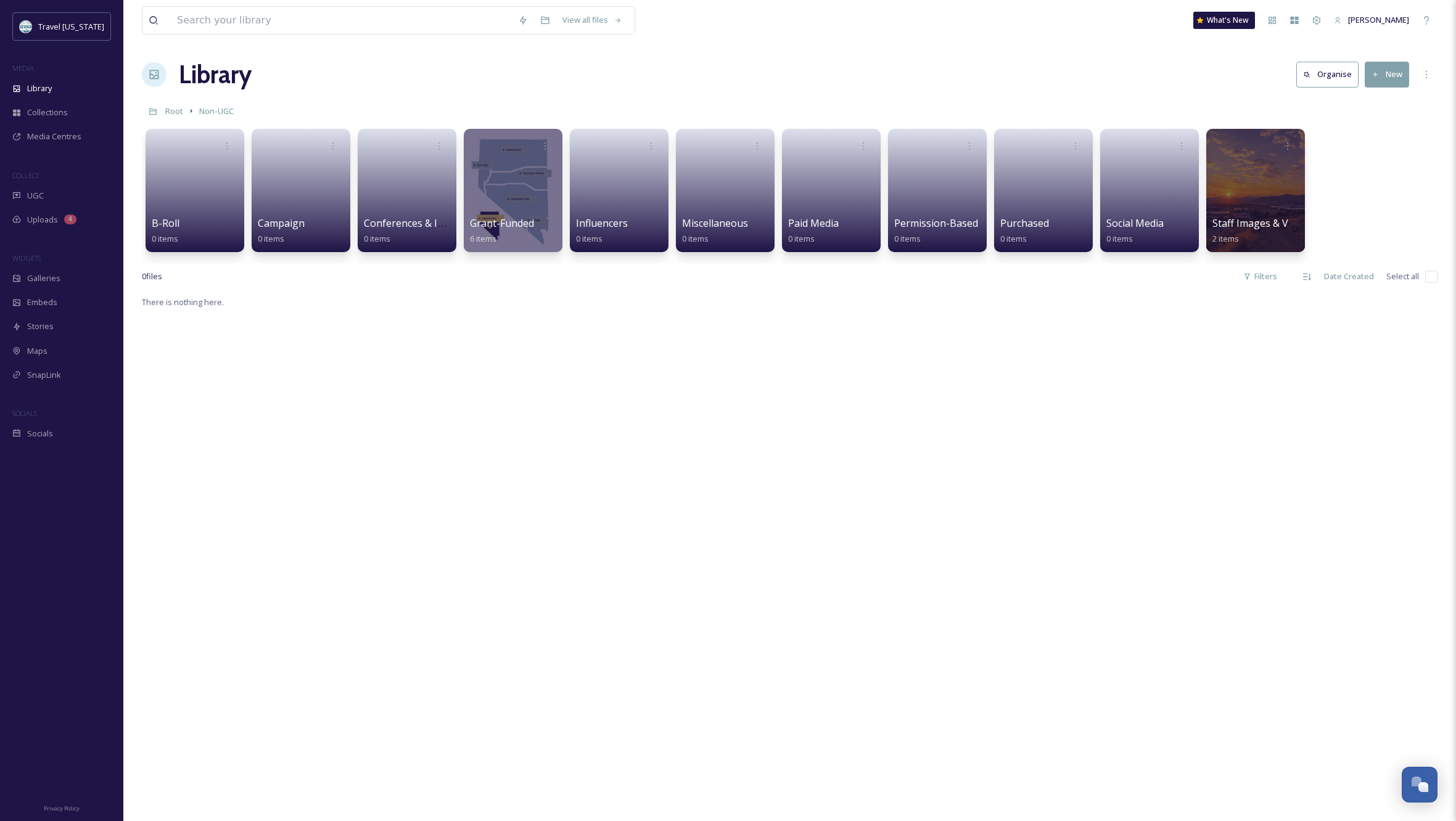
scroll to position [6, 0]
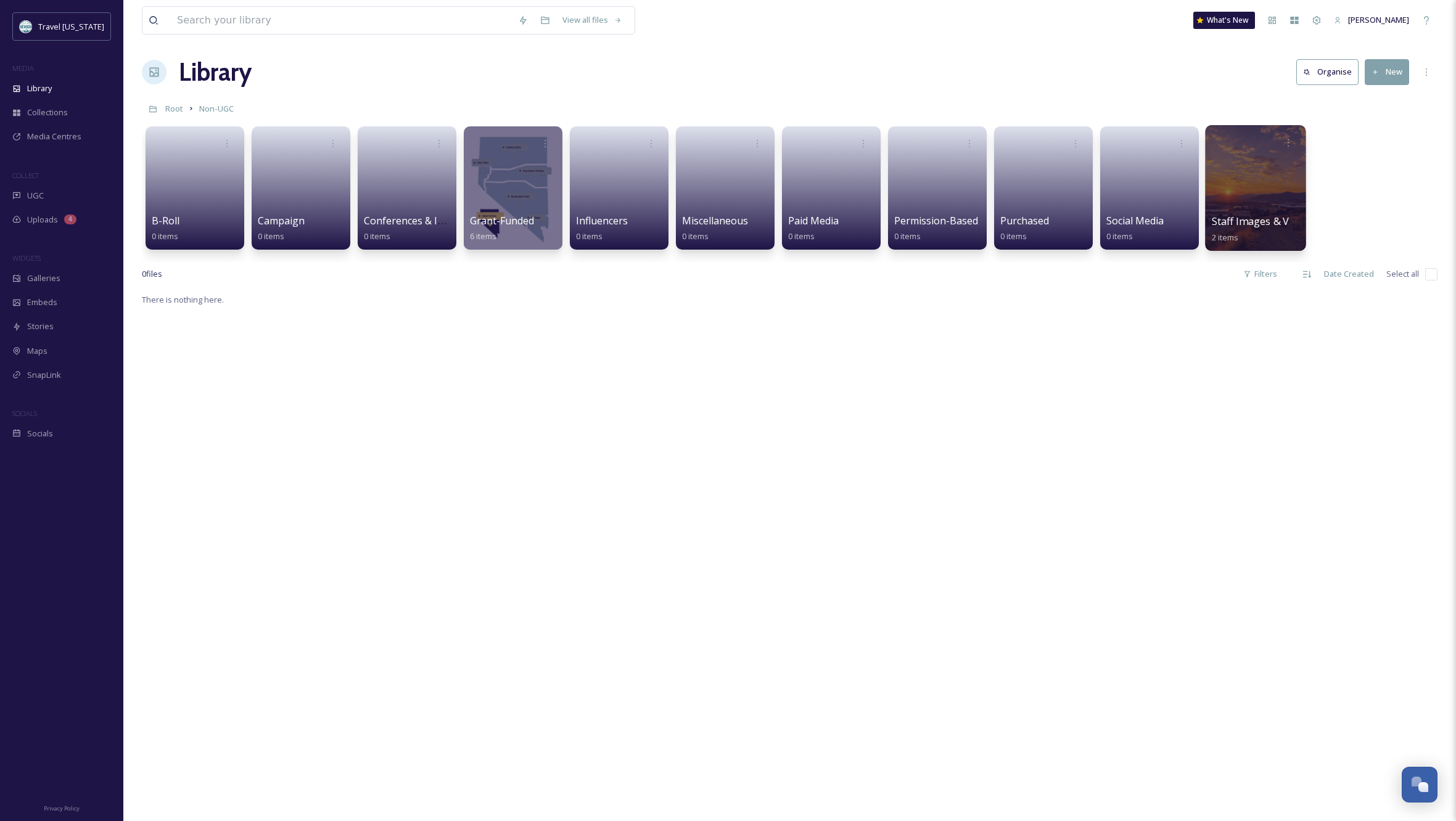
click at [1262, 171] on div at bounding box center [1255, 188] width 100 height 126
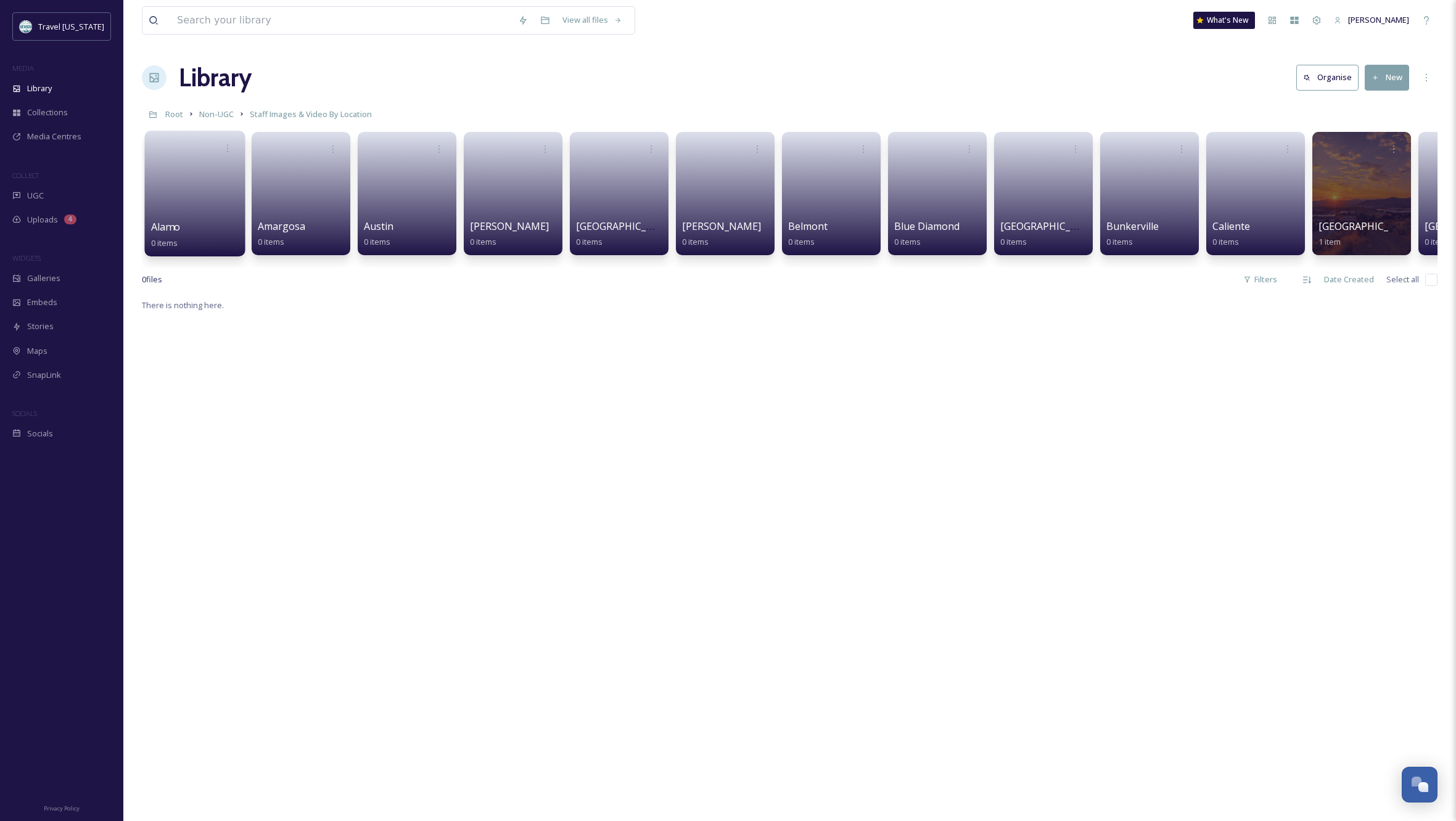
click at [207, 193] on link at bounding box center [195, 190] width 88 height 60
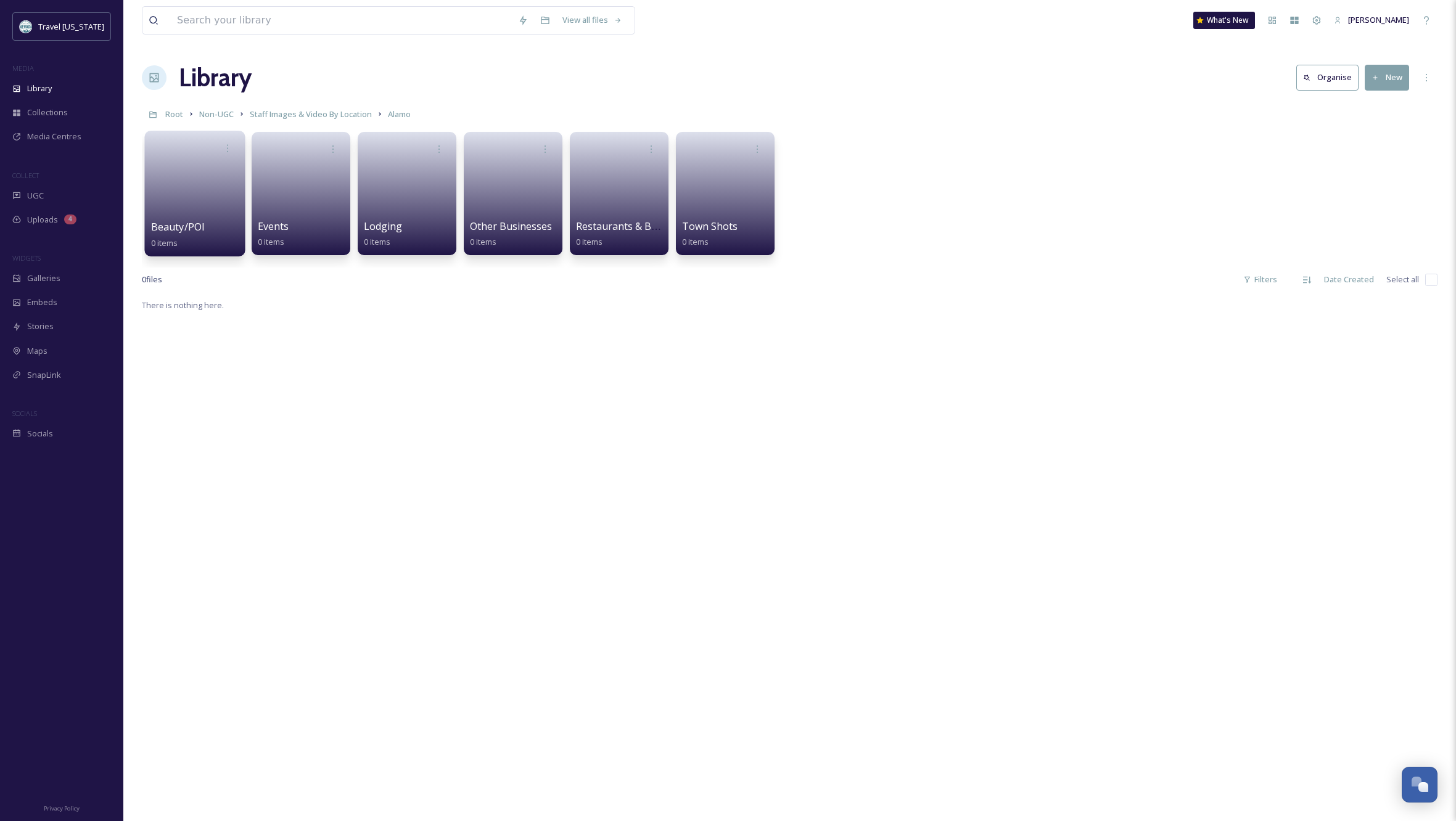
click at [184, 226] on span "Beauty/POI" at bounding box center [178, 227] width 54 height 14
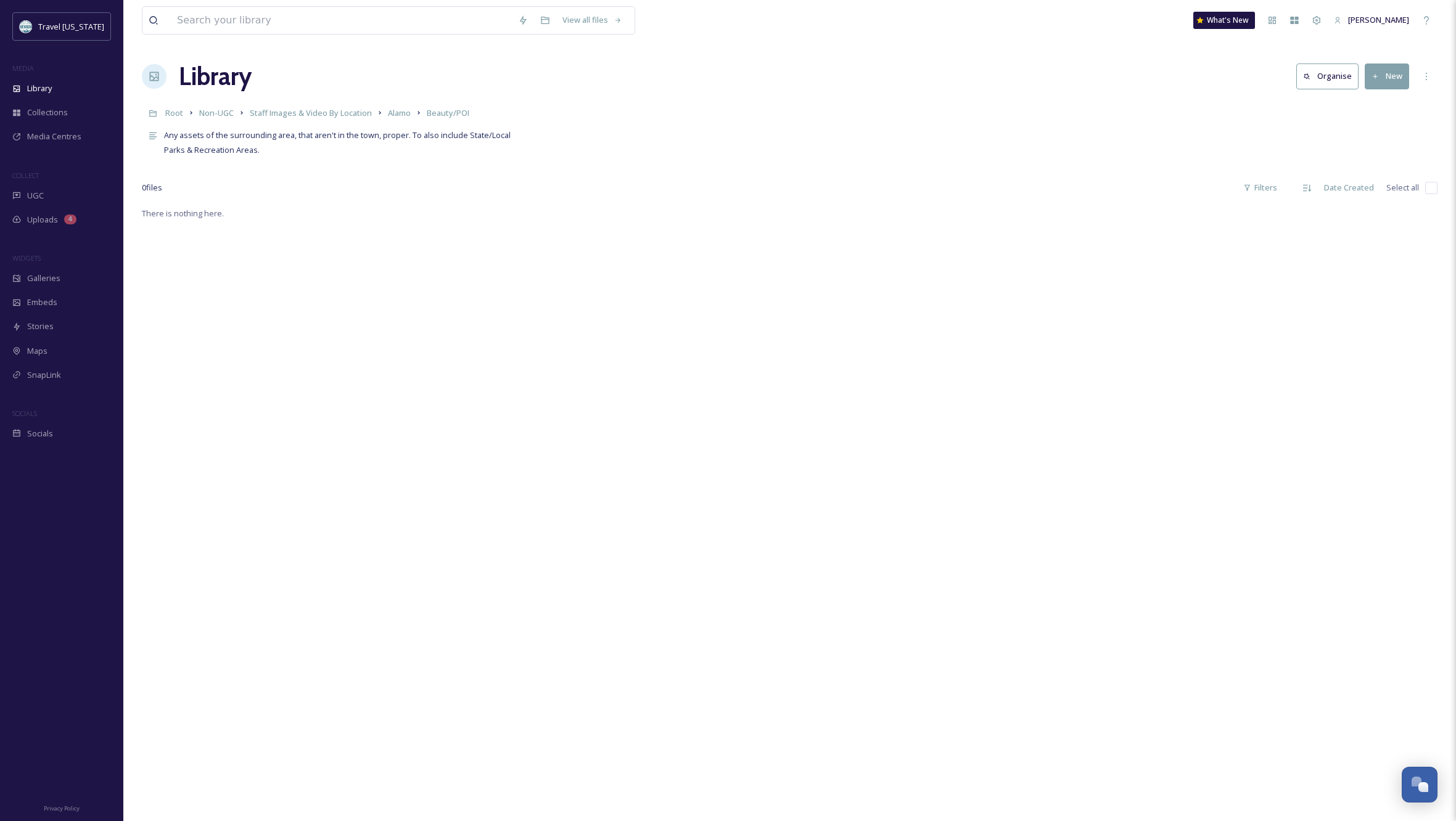
scroll to position [1, 0]
click at [335, 115] on span "Staff Images & Video By Location" at bounding box center [310, 113] width 122 height 11
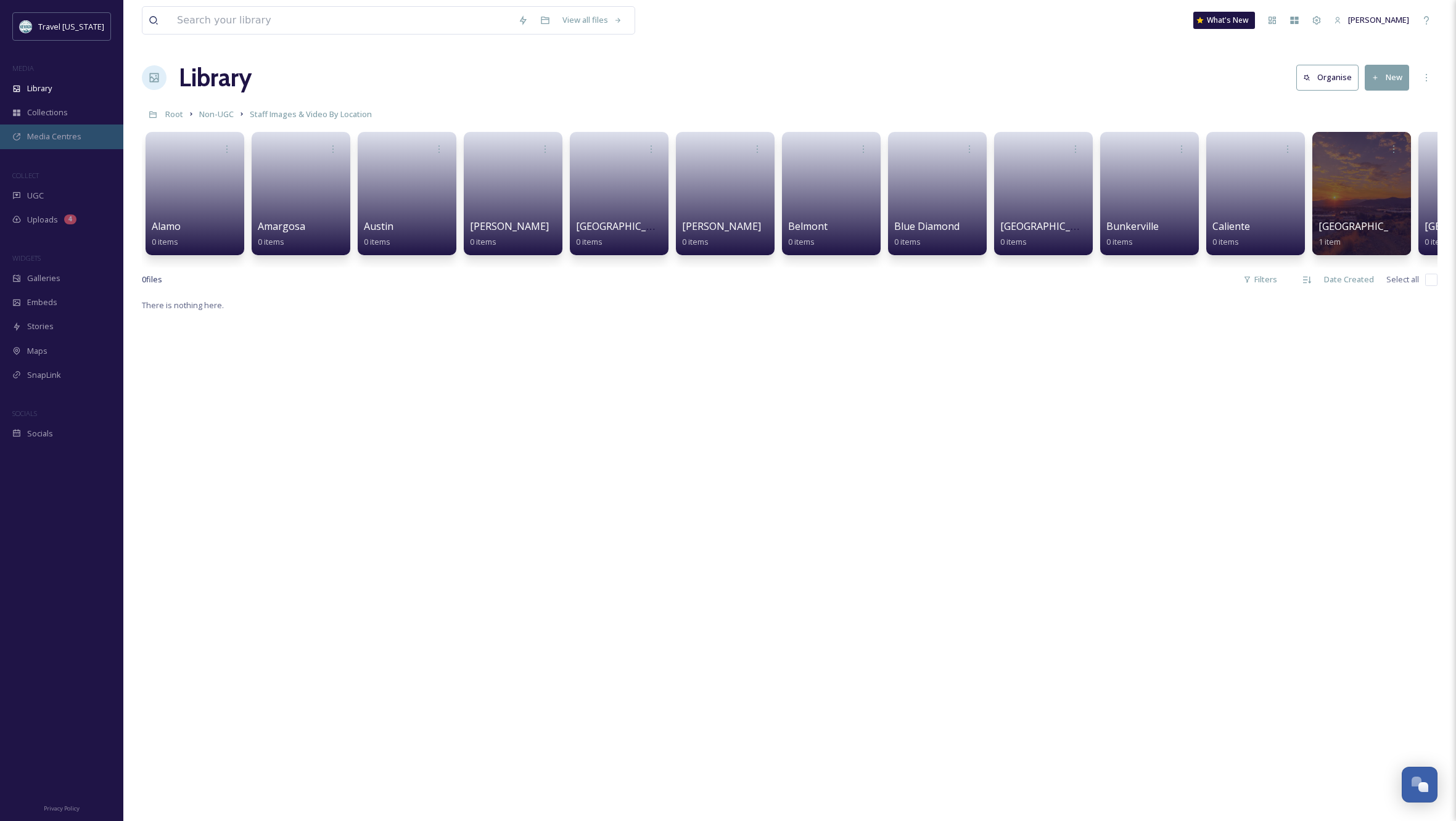
click at [55, 135] on span "Media Centres" at bounding box center [54, 137] width 54 height 12
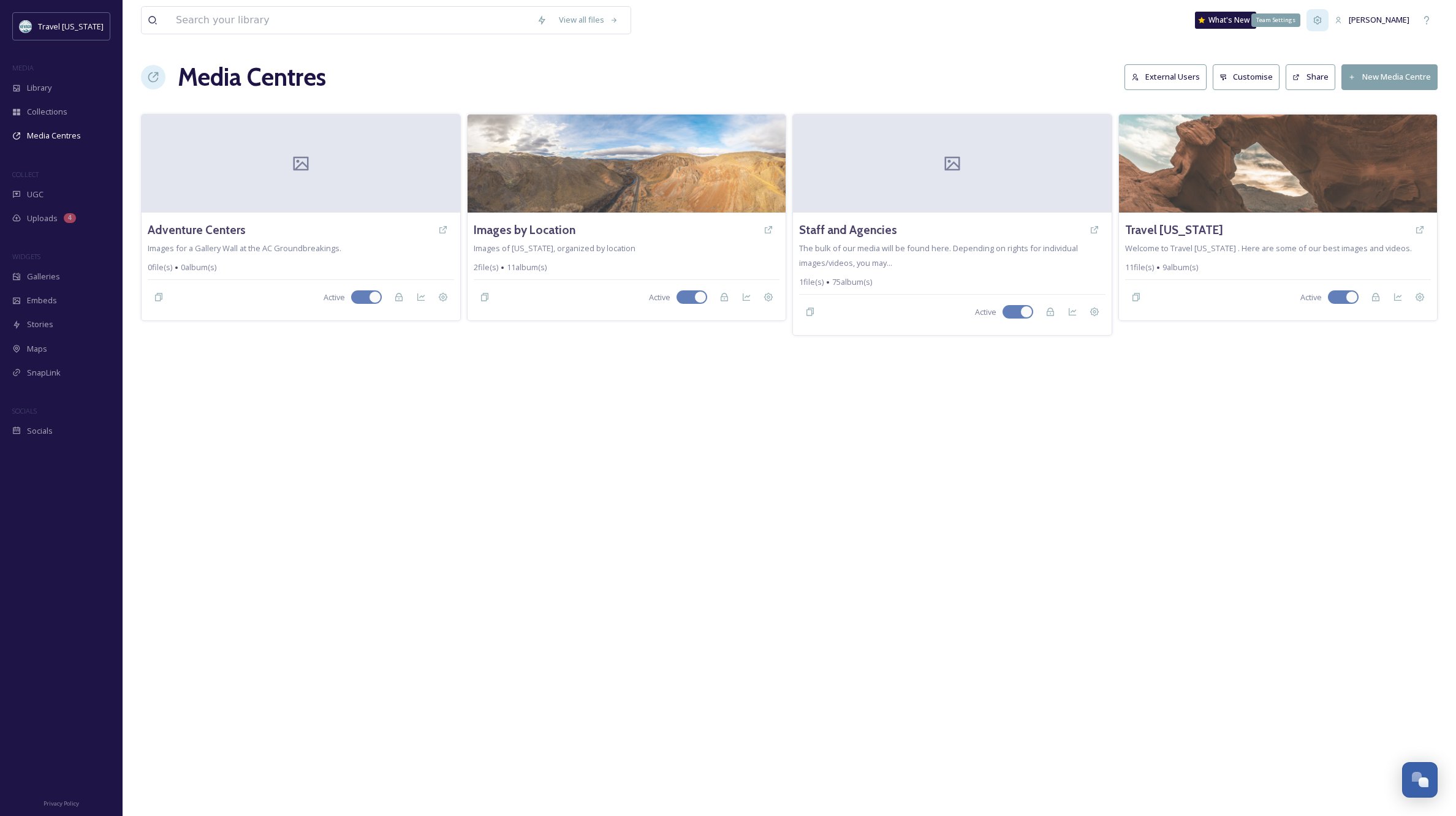
click at [1323, 25] on icon at bounding box center [1317, 20] width 9 height 9
